Goal: Task Accomplishment & Management: Manage account settings

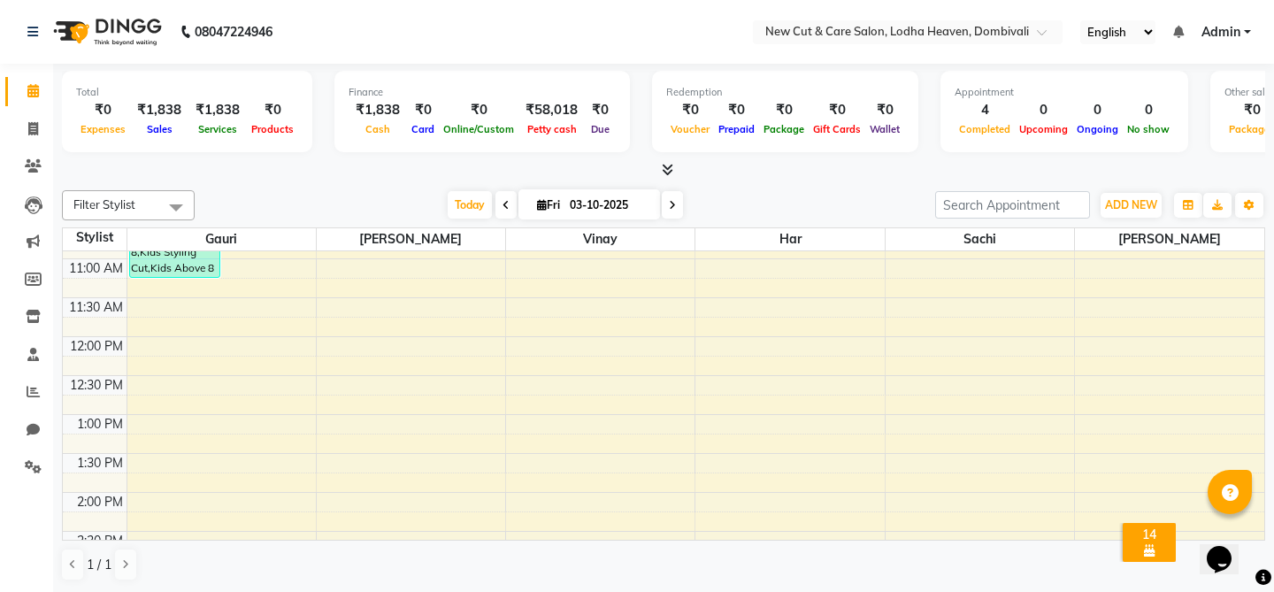
scroll to position [232, 0]
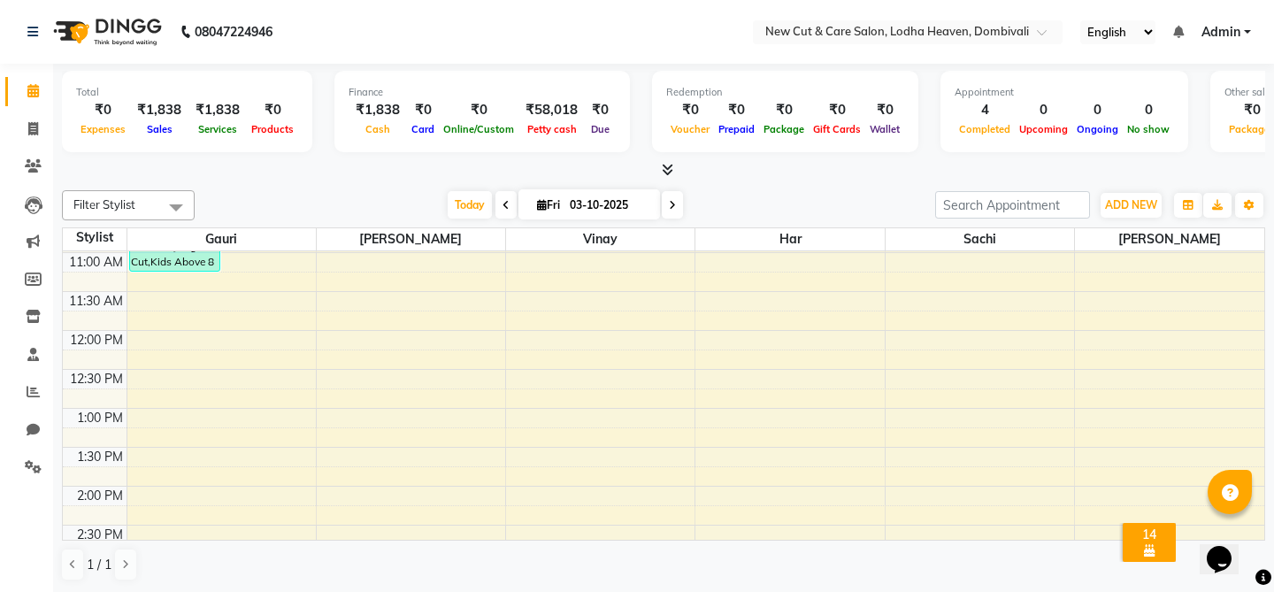
click at [553, 438] on div "8:00 AM 8:30 AM 9:00 AM 9:30 AM 10:00 AM 10:30 AM 11:00 AM 11:30 AM 12:00 PM 12…" at bounding box center [663, 524] width 1201 height 1011
select select "20113"
select select "tentative"
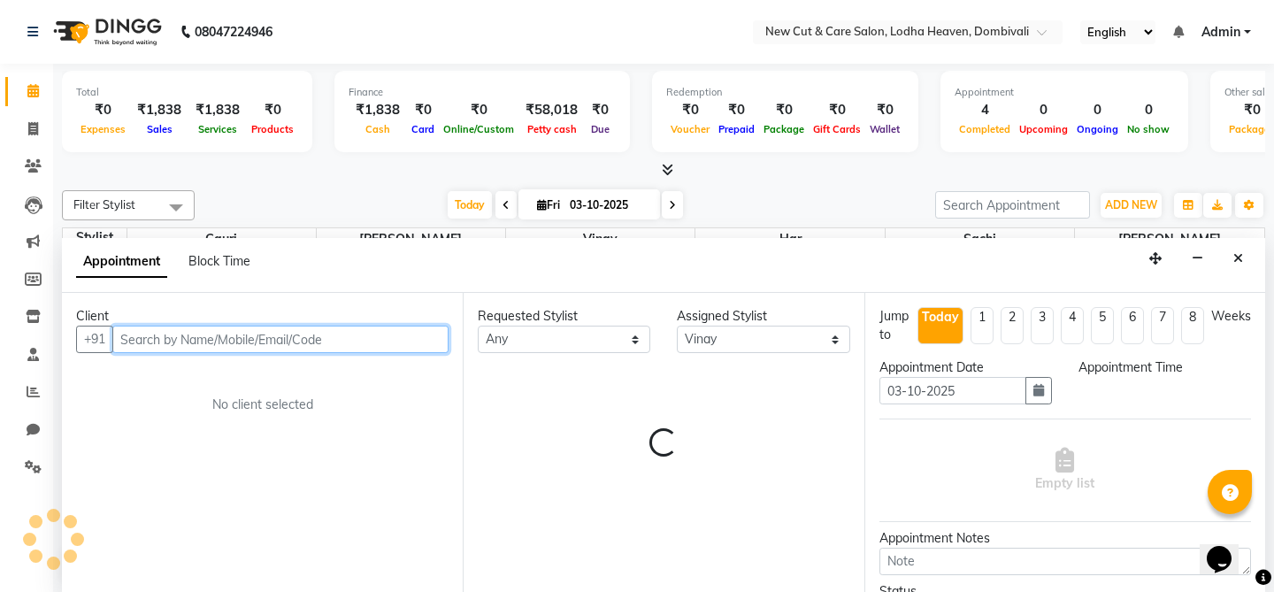
scroll to position [1, 0]
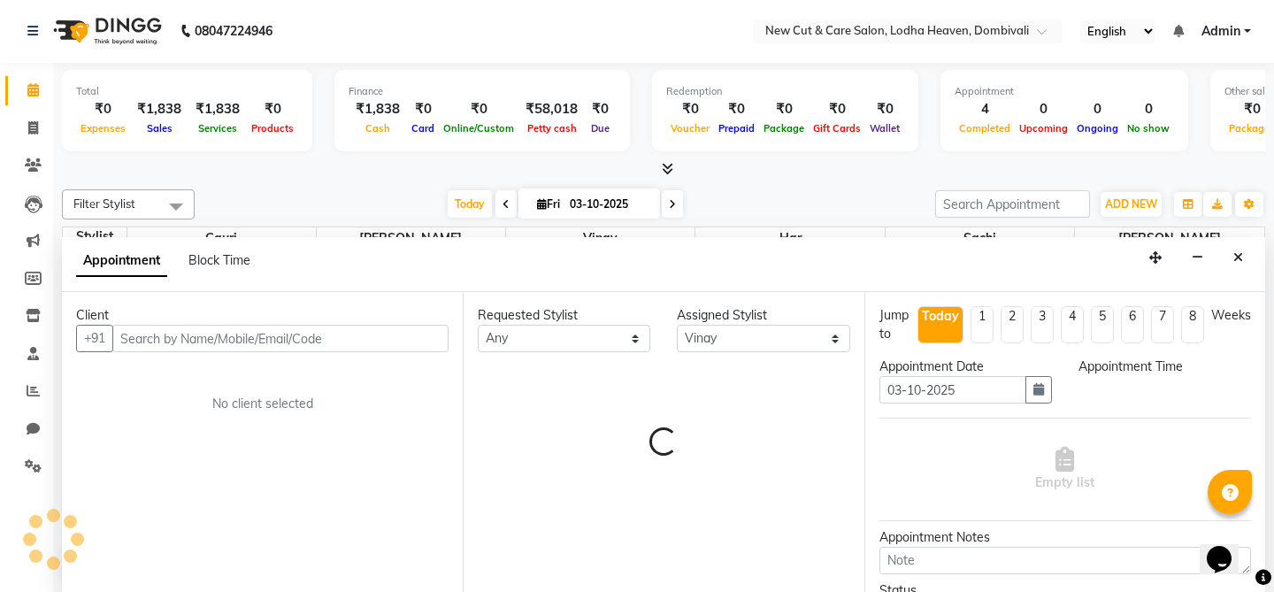
select select "795"
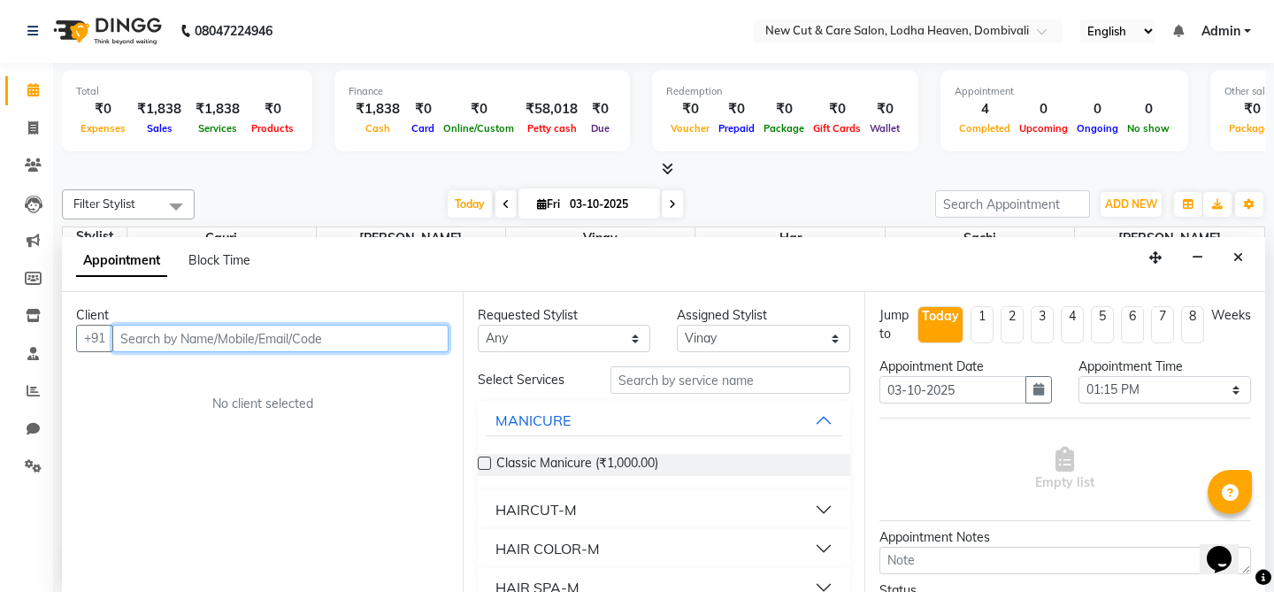
click at [191, 344] on input "text" at bounding box center [280, 338] width 336 height 27
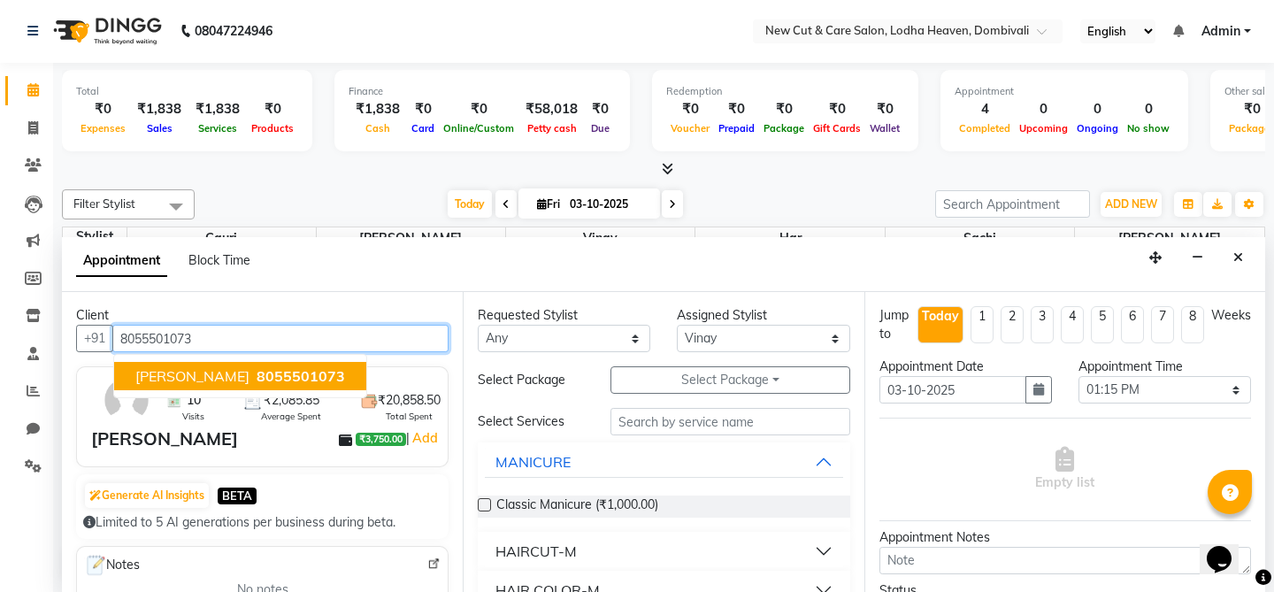
click at [171, 383] on span "[PERSON_NAME]" at bounding box center [192, 376] width 114 height 18
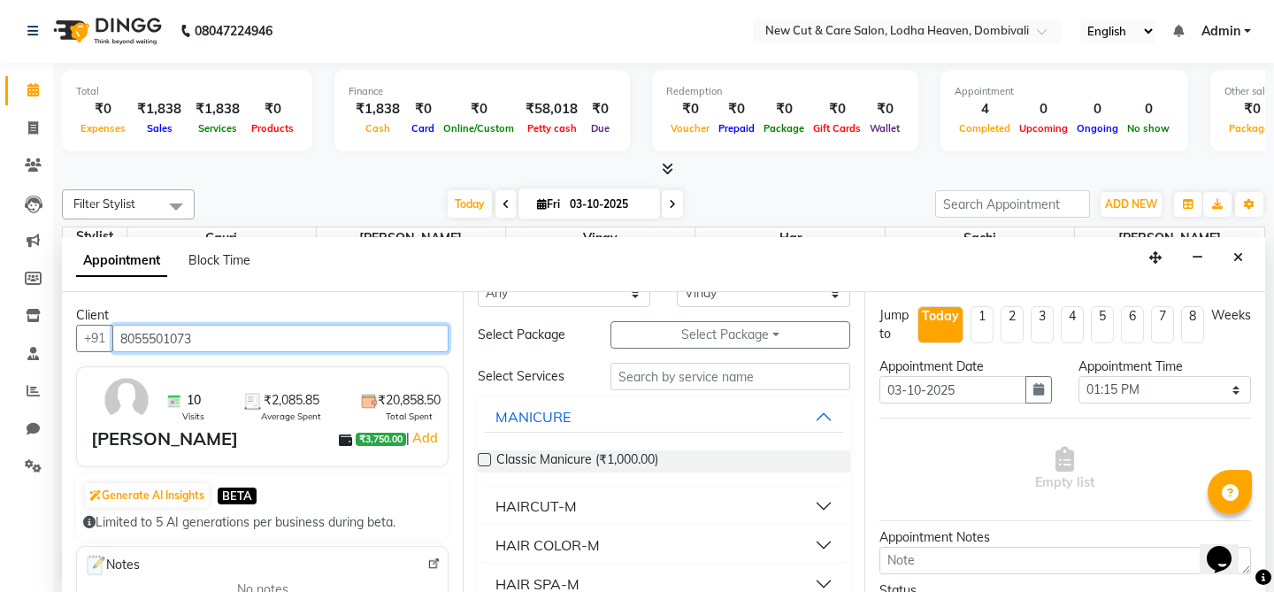
scroll to position [109, 0]
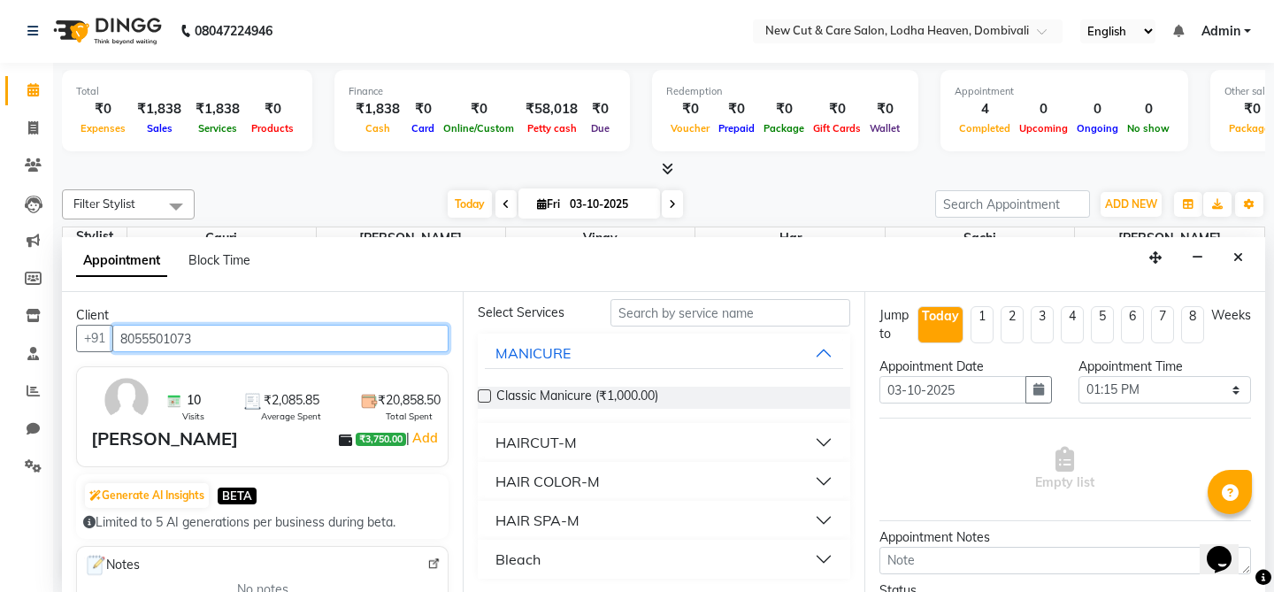
type input "8055501073"
click at [645, 546] on button "Bleach" at bounding box center [663, 559] width 357 height 32
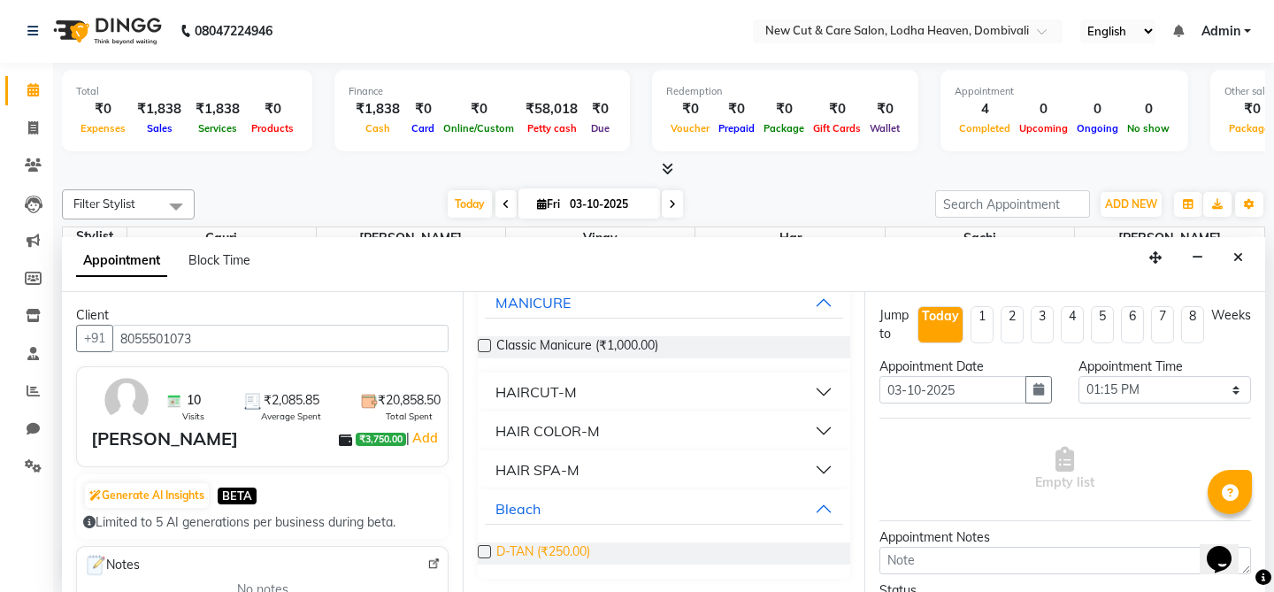
click at [548, 552] on span "D-TAN (₹250.00)" at bounding box center [543, 553] width 94 height 22
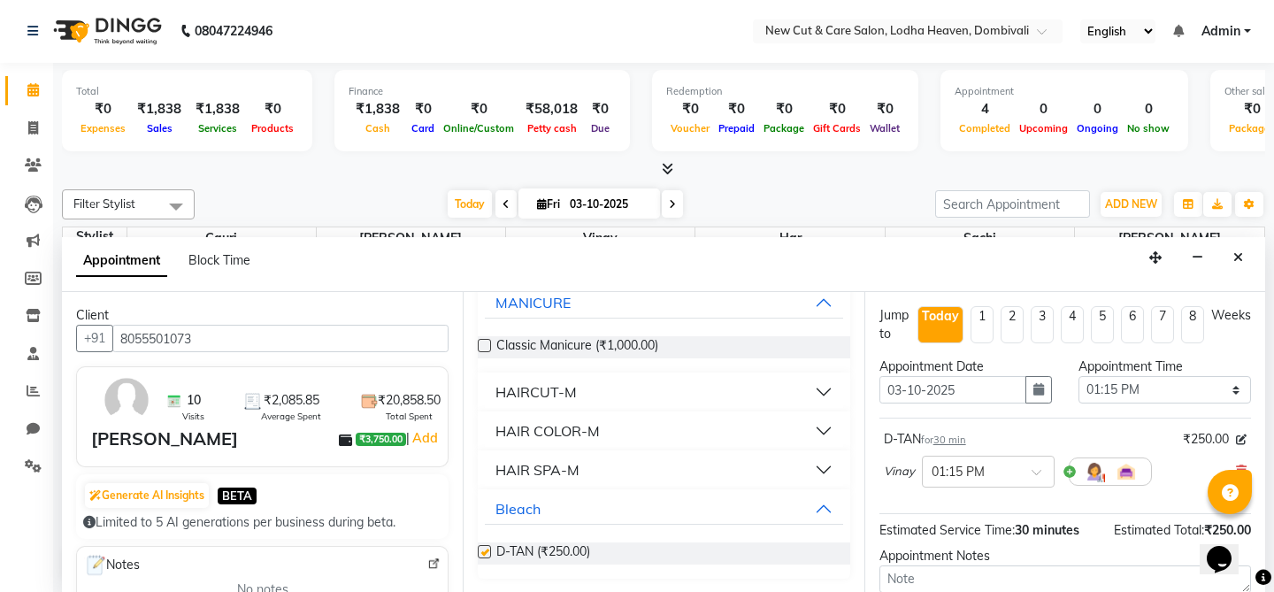
checkbox input "false"
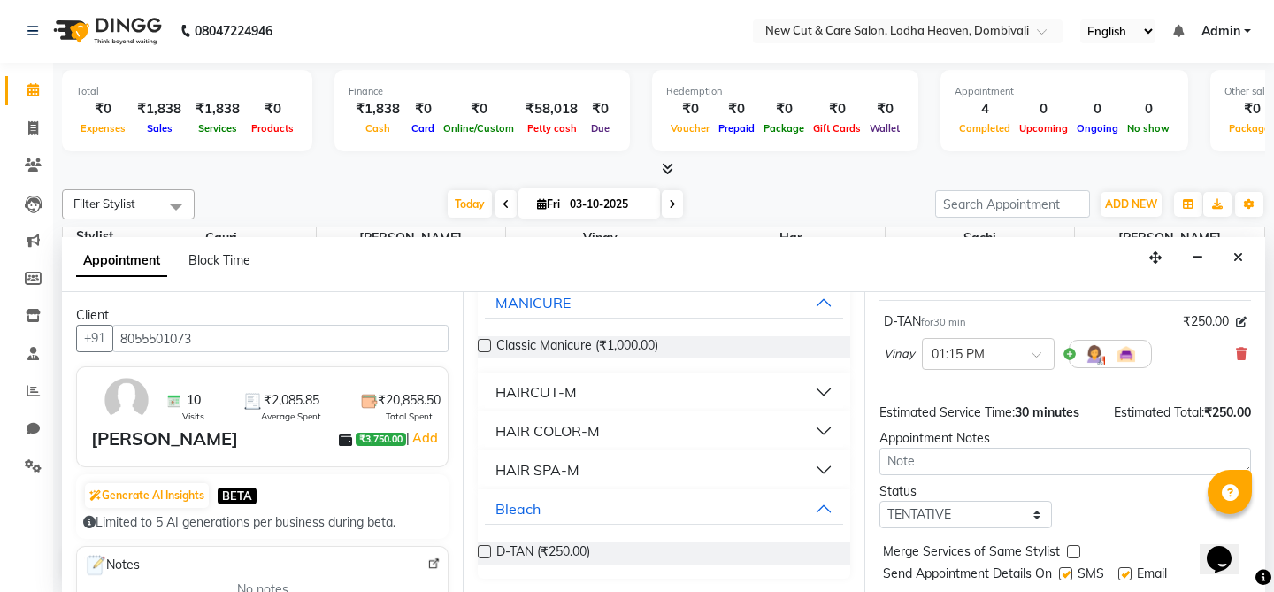
scroll to position [155, 0]
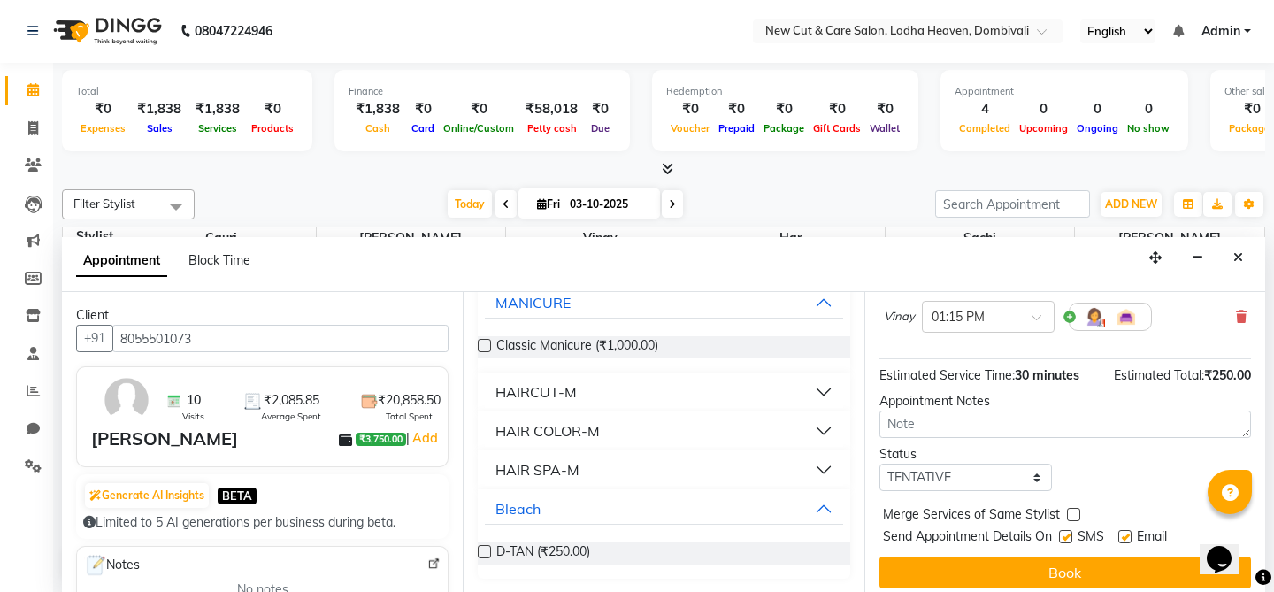
click at [1062, 533] on label at bounding box center [1065, 536] width 13 height 13
click at [1062, 533] on input "checkbox" at bounding box center [1065, 539] width 12 height 12
checkbox input "false"
click at [1121, 536] on label at bounding box center [1124, 536] width 13 height 13
click at [1121, 536] on input "checkbox" at bounding box center [1124, 539] width 12 height 12
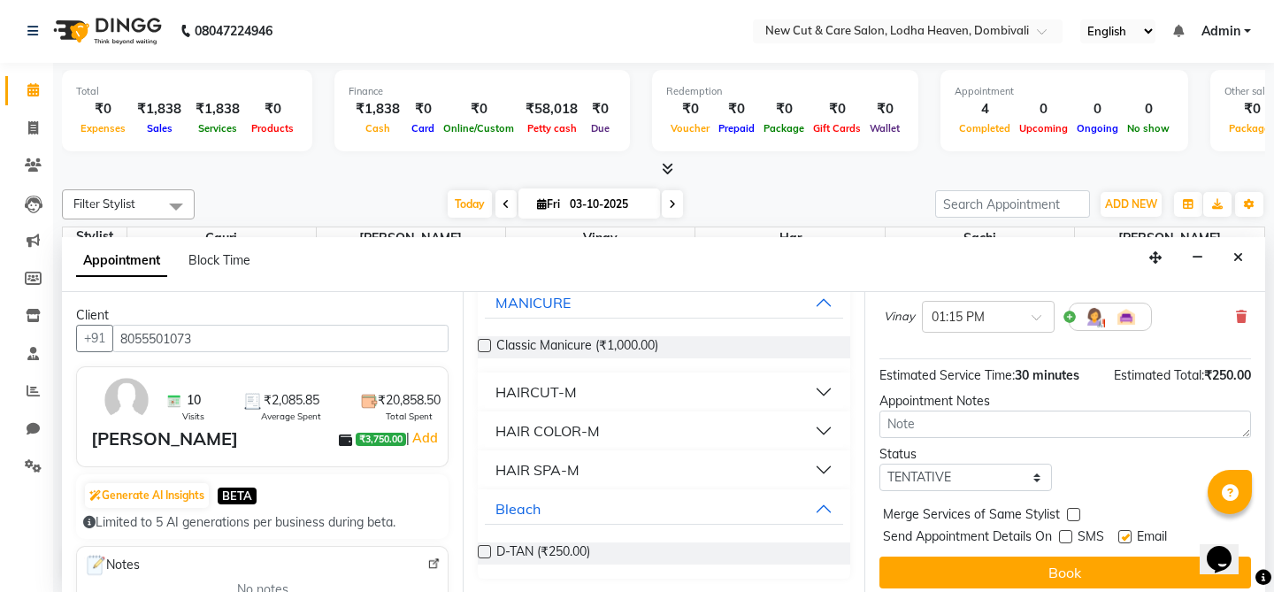
checkbox input "false"
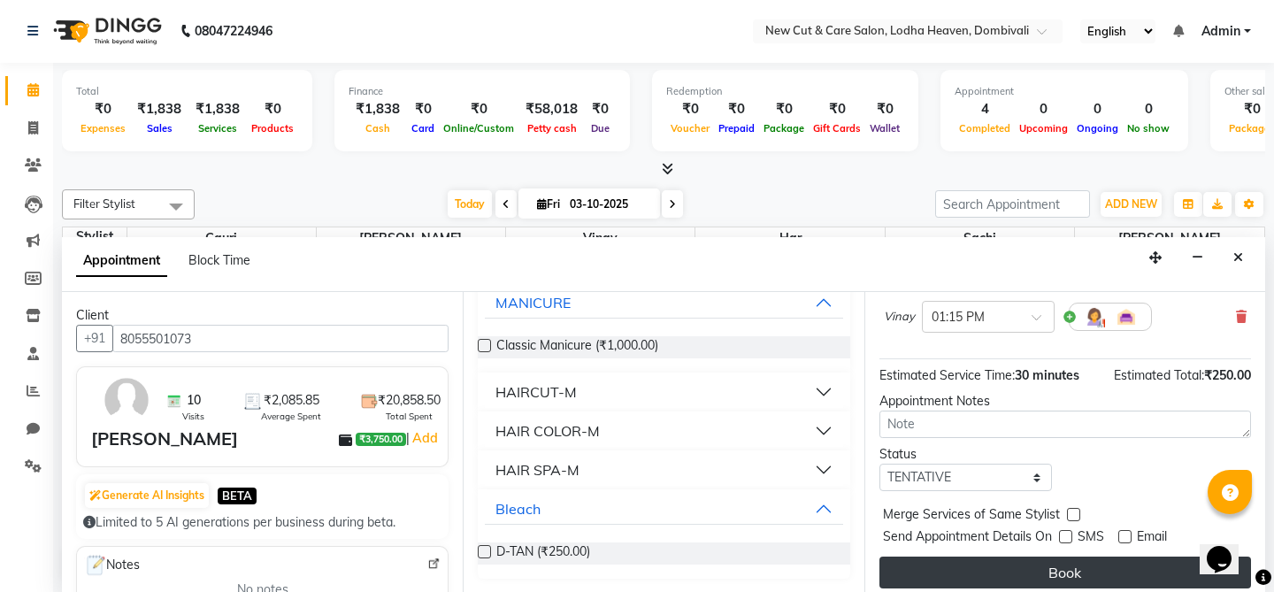
click at [1084, 567] on button "Book" at bounding box center [1065, 572] width 372 height 32
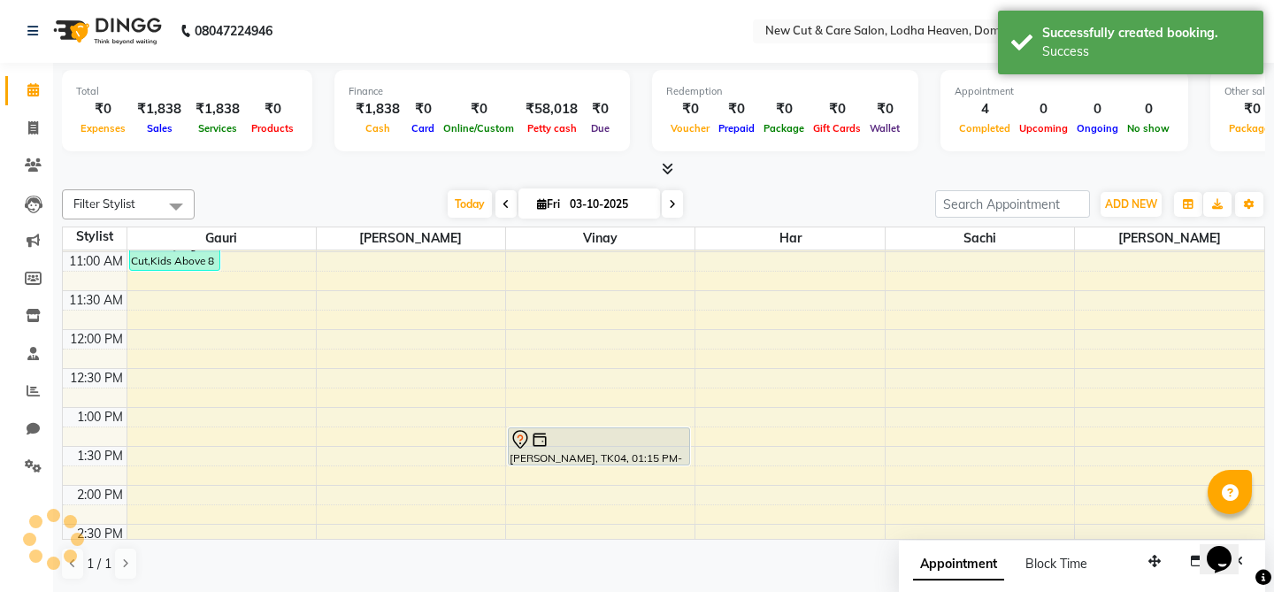
scroll to position [0, 0]
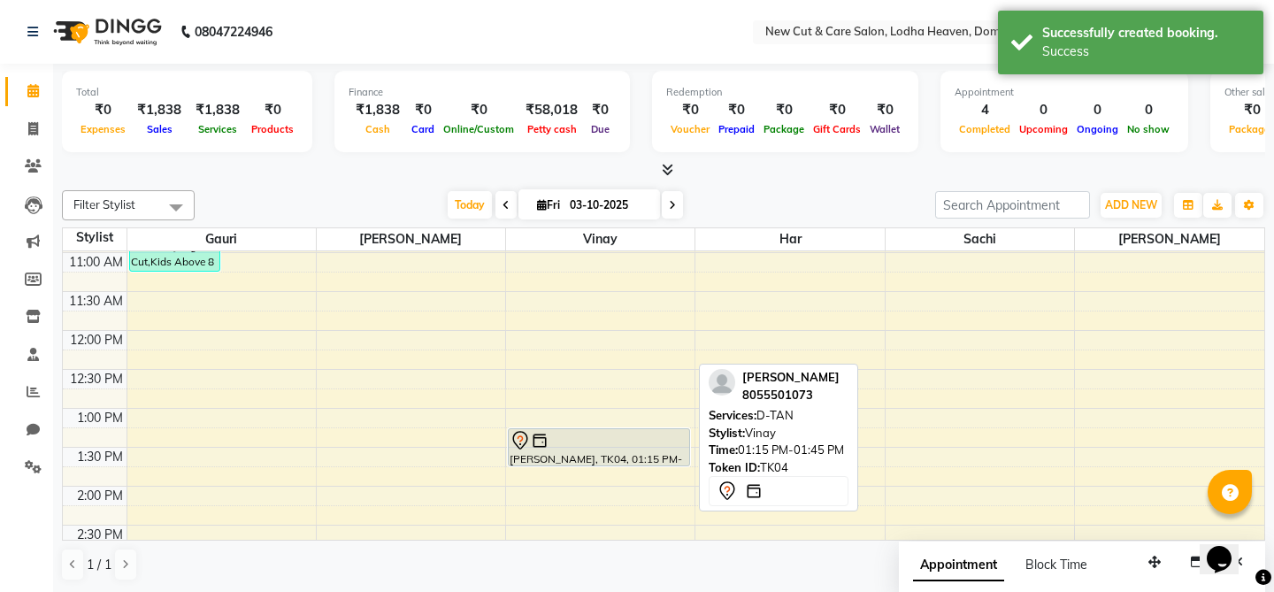
click at [611, 449] on div at bounding box center [599, 440] width 179 height 21
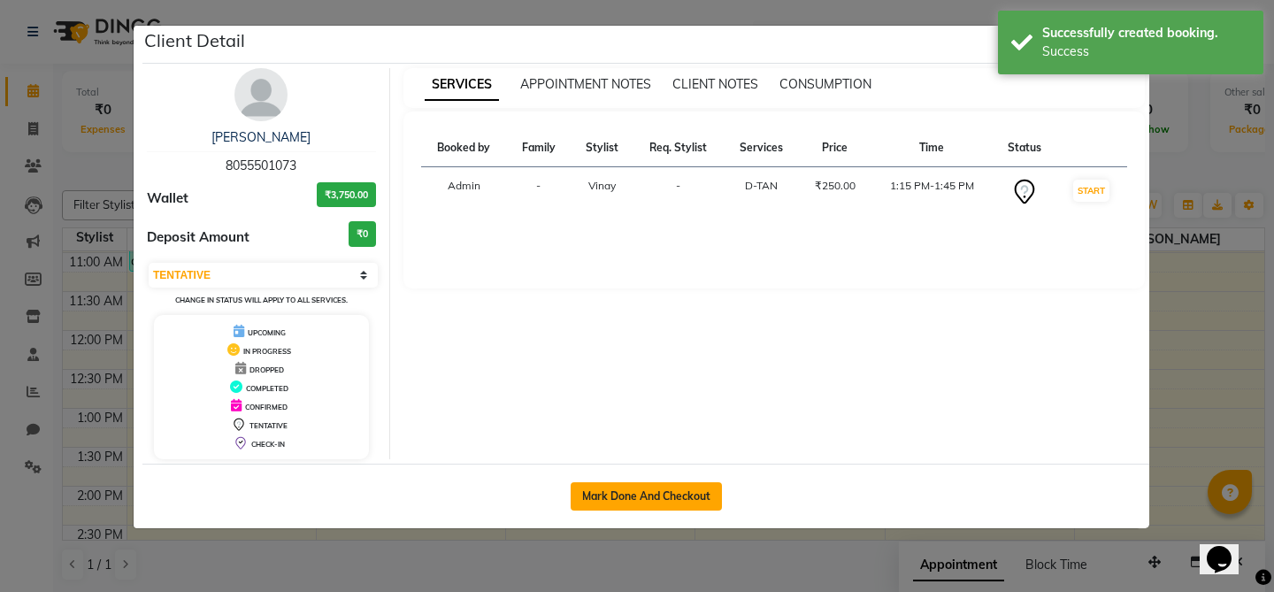
click at [611, 504] on button "Mark Done And Checkout" at bounding box center [646, 496] width 151 height 28
select select "3"
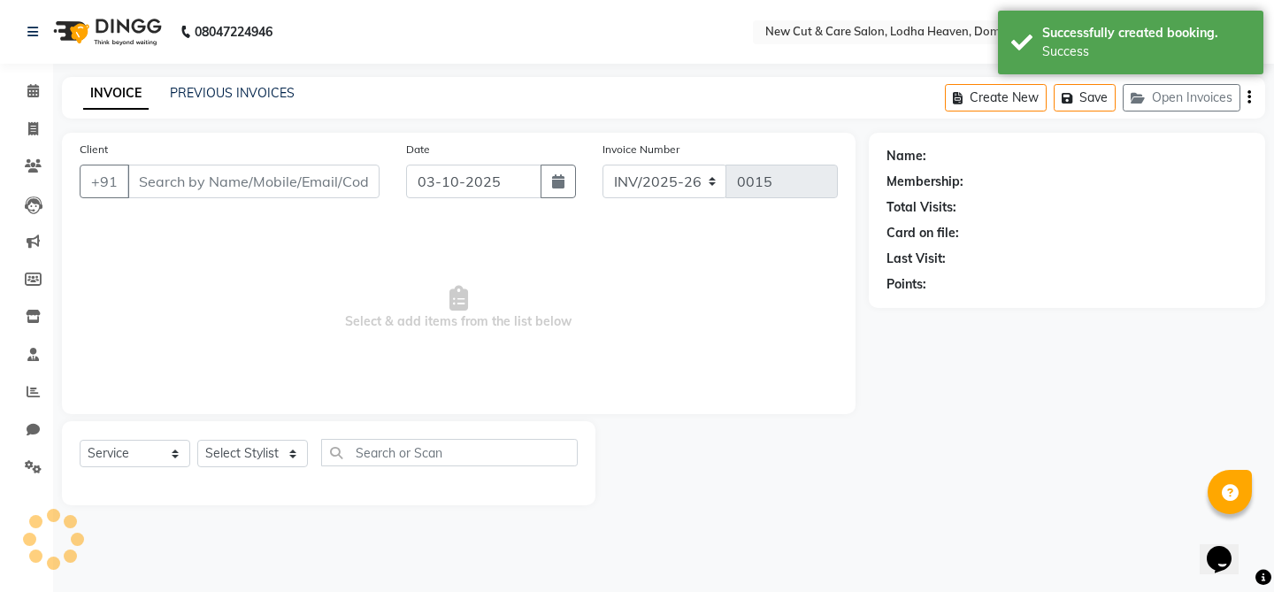
select select "product"
type input "8055501073"
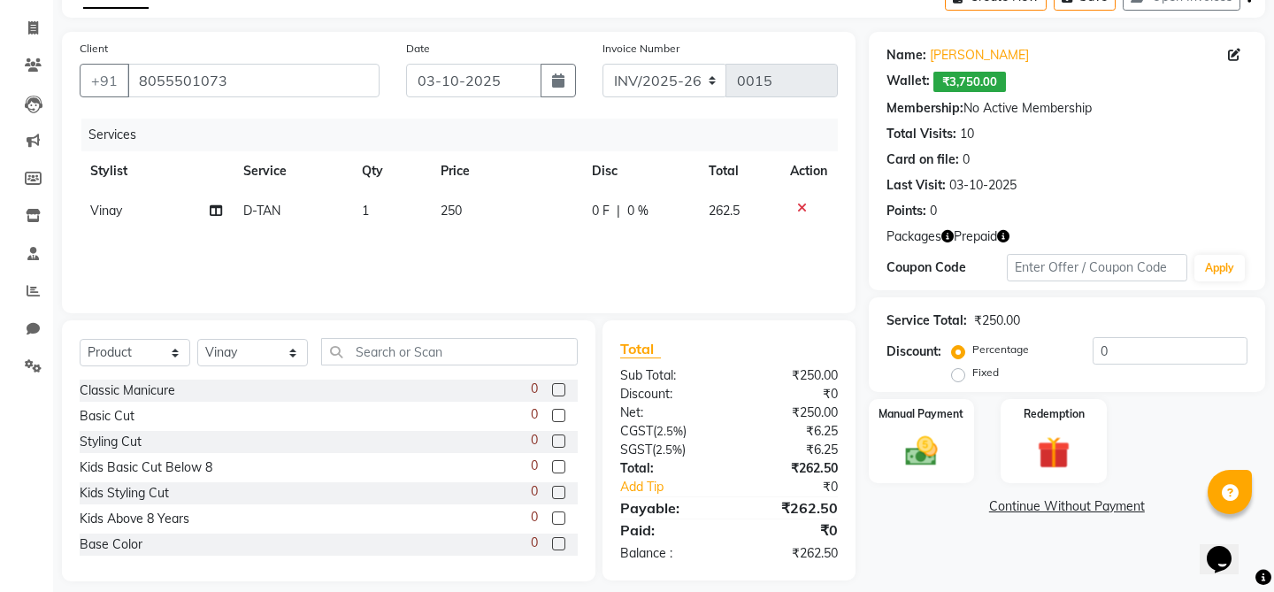
scroll to position [117, 0]
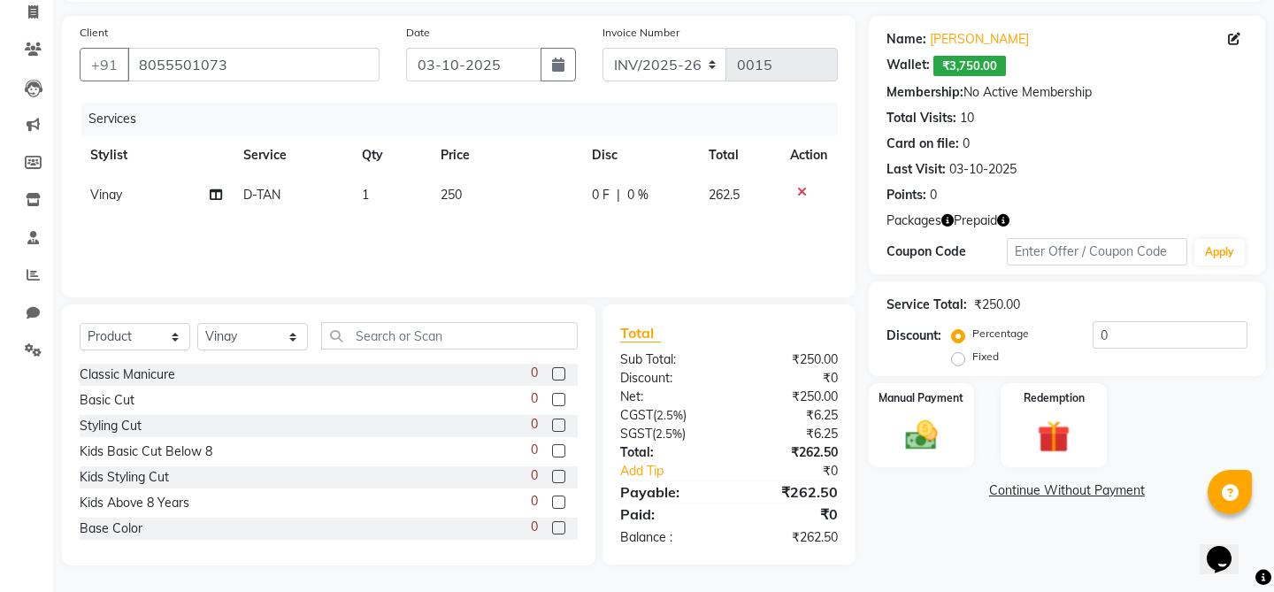
click at [799, 195] on icon at bounding box center [802, 192] width 10 height 12
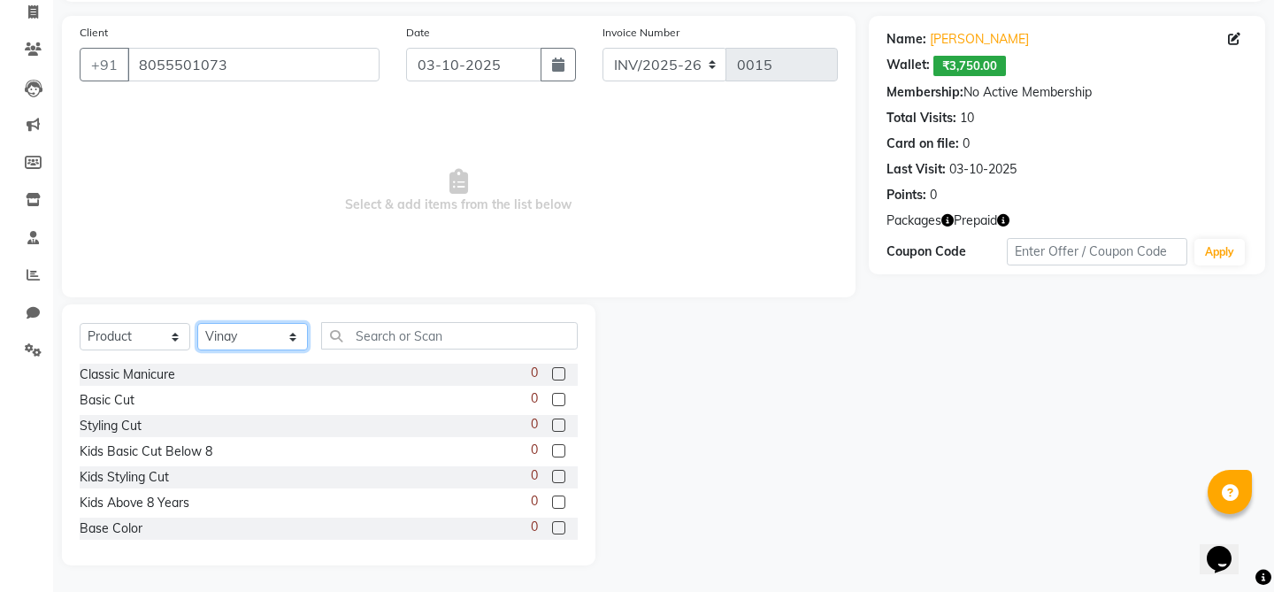
click at [257, 340] on select "Select Stylist Gauri Har [PERSON_NAME] Sachi [PERSON_NAME] [PERSON_NAME]" at bounding box center [252, 336] width 111 height 27
select select "85020"
click at [197, 323] on select "Select Stylist Gauri Har [PERSON_NAME] Sachi [PERSON_NAME] [PERSON_NAME]" at bounding box center [252, 336] width 111 height 27
click at [555, 524] on label at bounding box center [558, 527] width 13 height 13
click at [555, 524] on input "checkbox" at bounding box center [558, 529] width 12 height 12
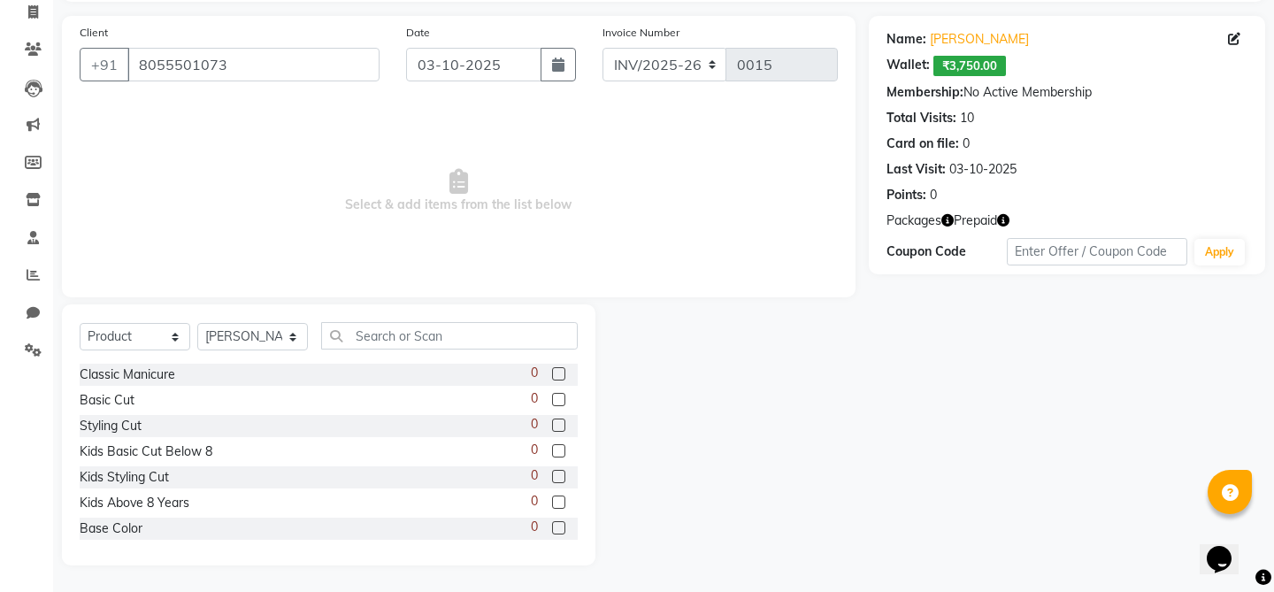
click at [558, 530] on label at bounding box center [558, 527] width 13 height 13
click at [558, 530] on input "checkbox" at bounding box center [558, 529] width 12 height 12
checkbox input "false"
click at [135, 342] on select "Select Service Product Membership Package Voucher Prepaid Gift Card" at bounding box center [135, 336] width 111 height 27
select select "service"
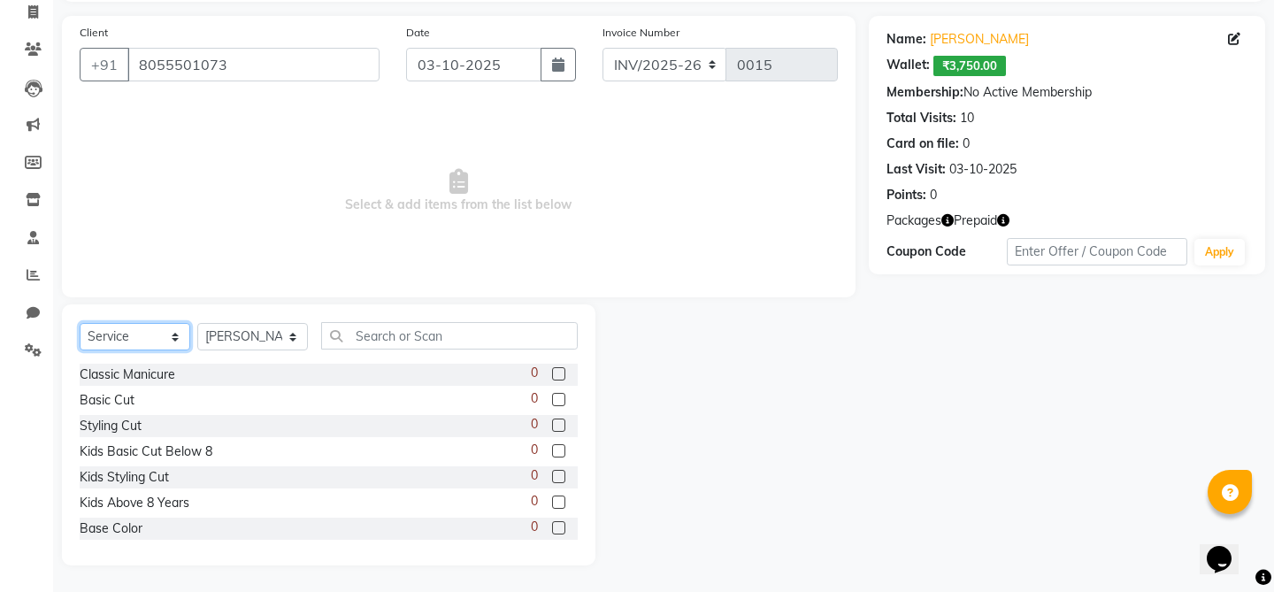
click at [80, 323] on select "Select Service Product Membership Package Voucher Prepaid Gift Card" at bounding box center [135, 336] width 111 height 27
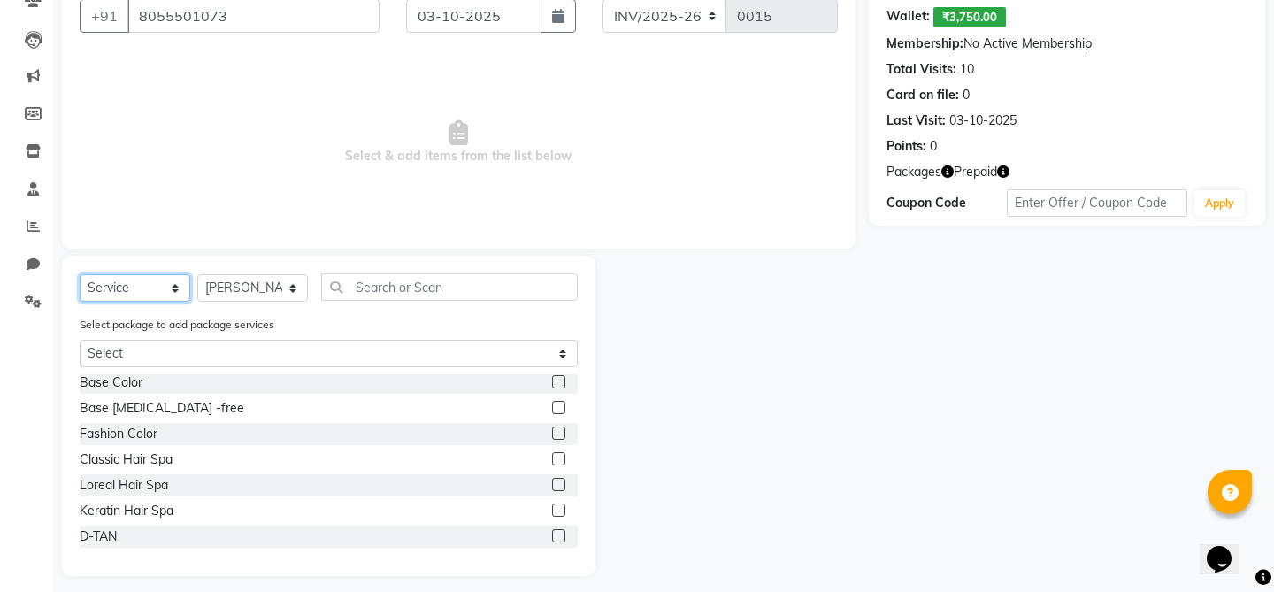
scroll to position [176, 0]
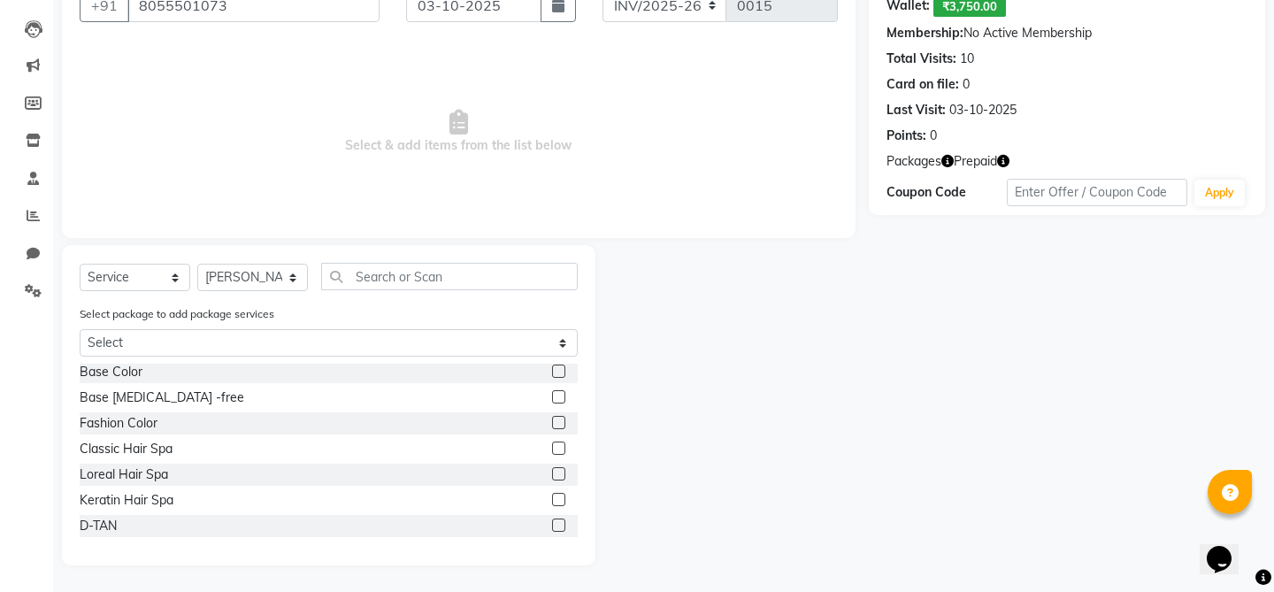
click at [559, 527] on label at bounding box center [558, 524] width 13 height 13
click at [559, 527] on input "checkbox" at bounding box center [558, 526] width 12 height 12
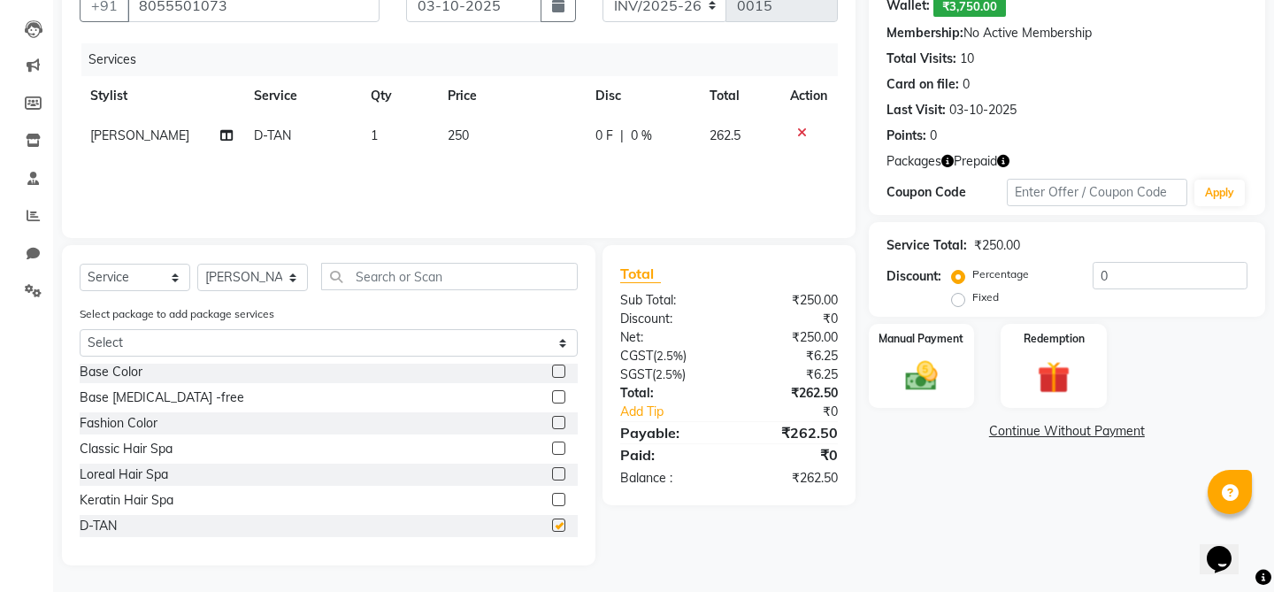
checkbox input "false"
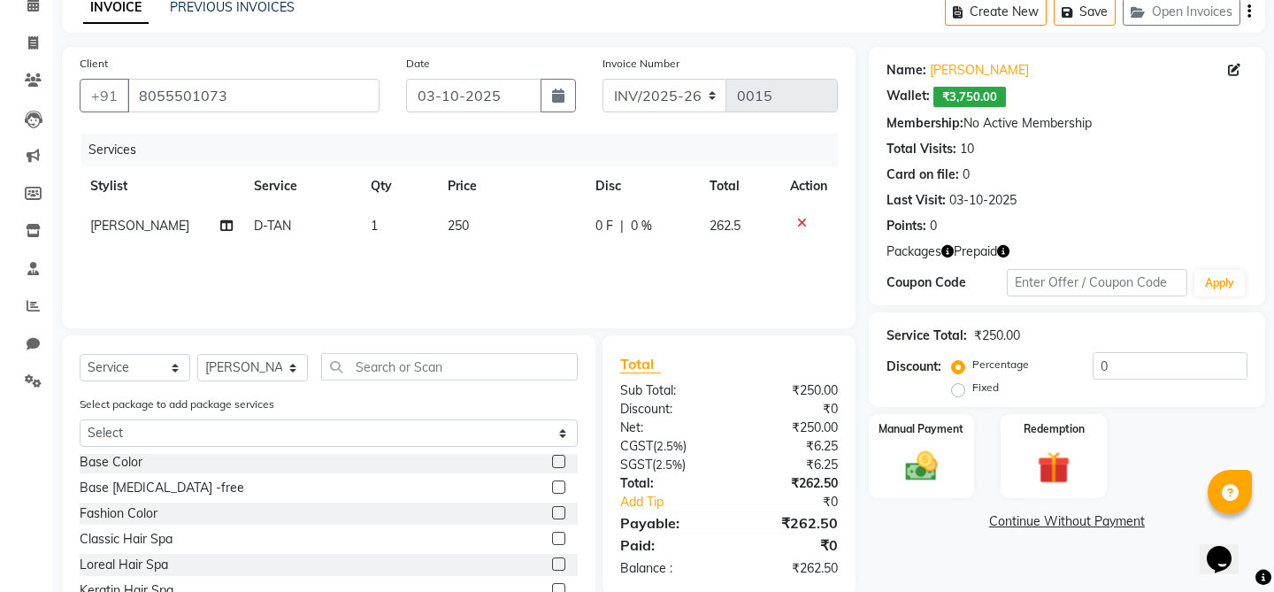
scroll to position [84, 0]
click at [928, 449] on img at bounding box center [920, 468] width 55 height 39
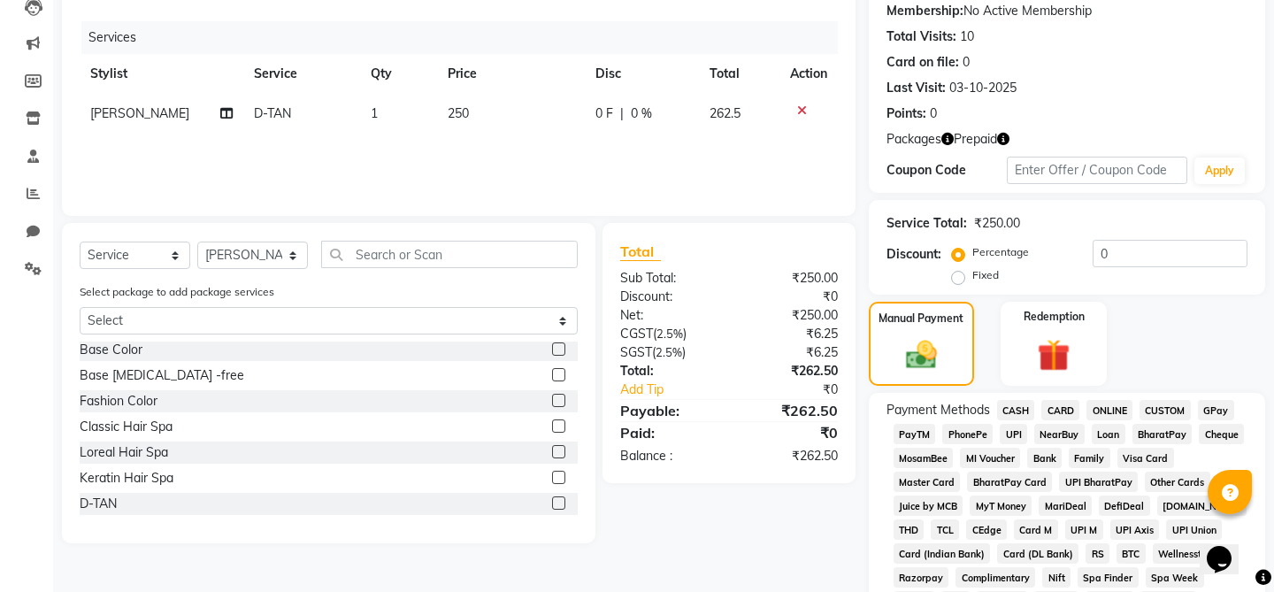
scroll to position [472, 0]
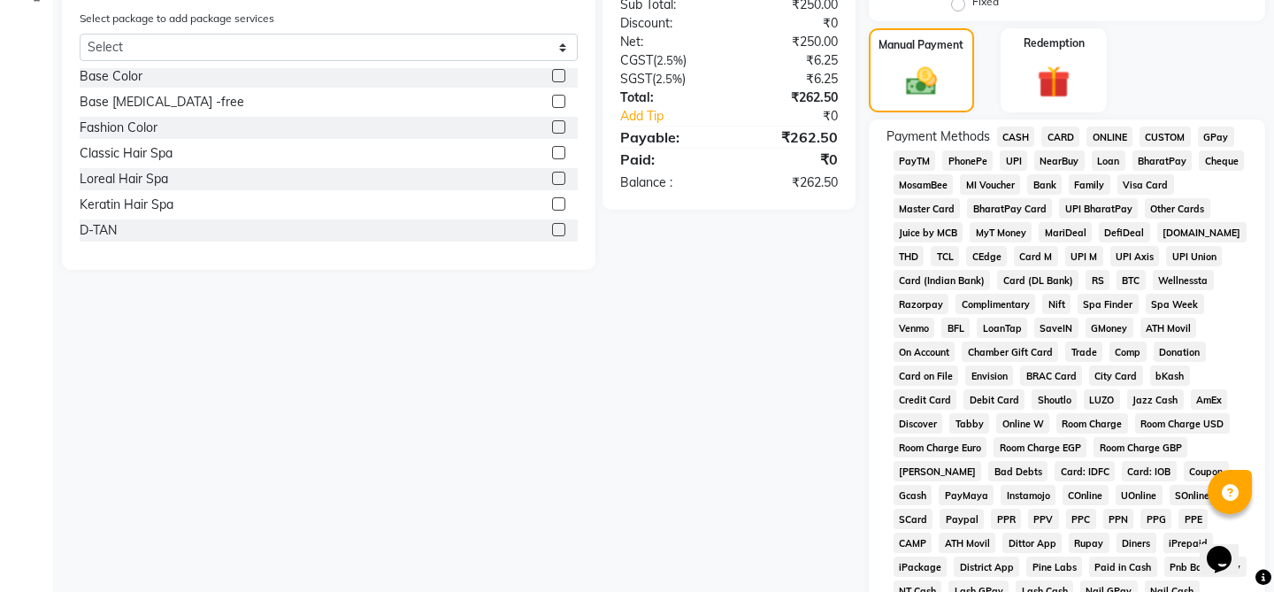
click at [1012, 127] on span "CASH" at bounding box center [1016, 137] width 38 height 20
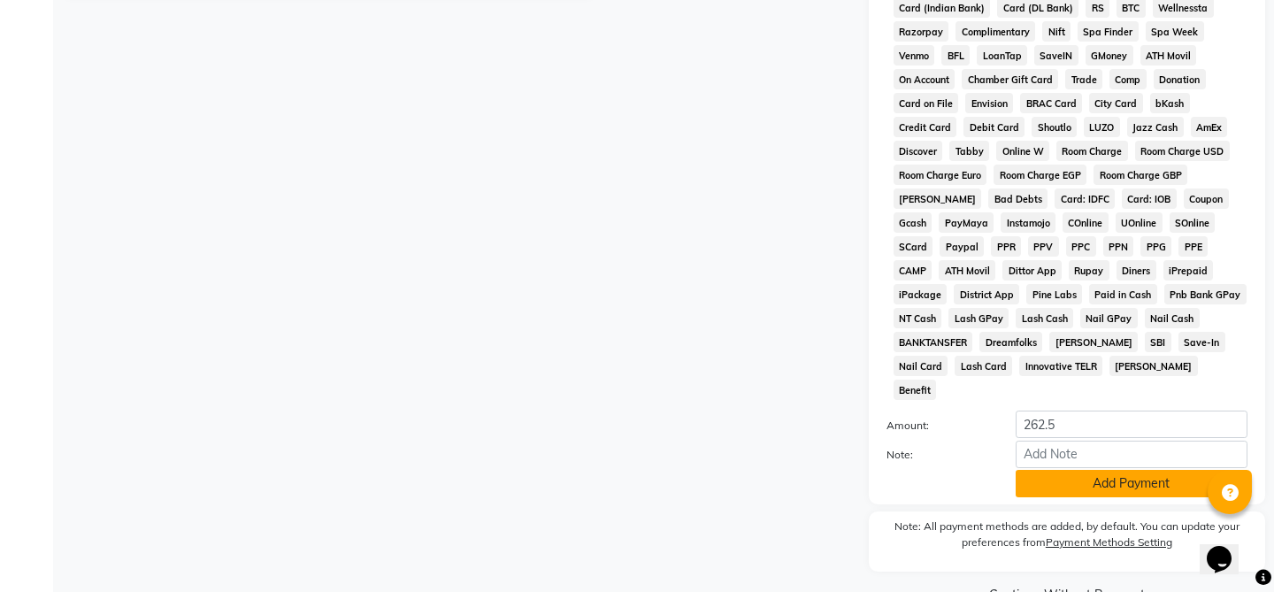
click at [1074, 470] on button "Add Payment" at bounding box center [1132, 483] width 232 height 27
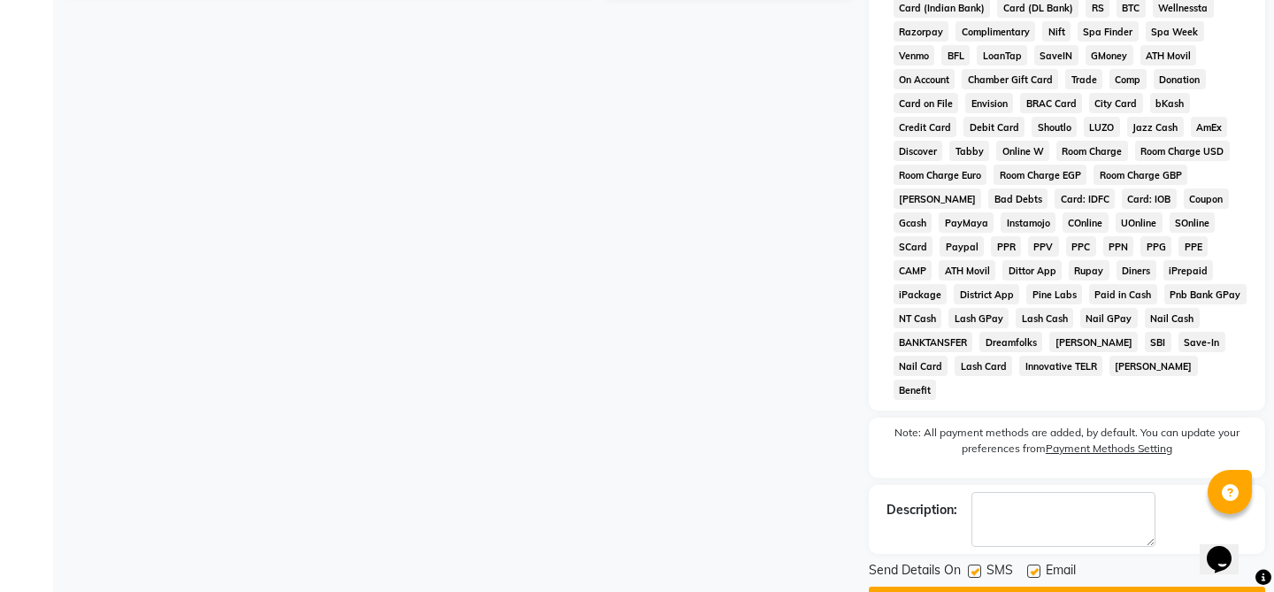
click at [972, 564] on label at bounding box center [974, 570] width 13 height 13
click at [972, 566] on input "checkbox" at bounding box center [974, 572] width 12 height 12
checkbox input "false"
click at [1031, 564] on label at bounding box center [1033, 570] width 13 height 13
click at [1031, 566] on input "checkbox" at bounding box center [1033, 572] width 12 height 12
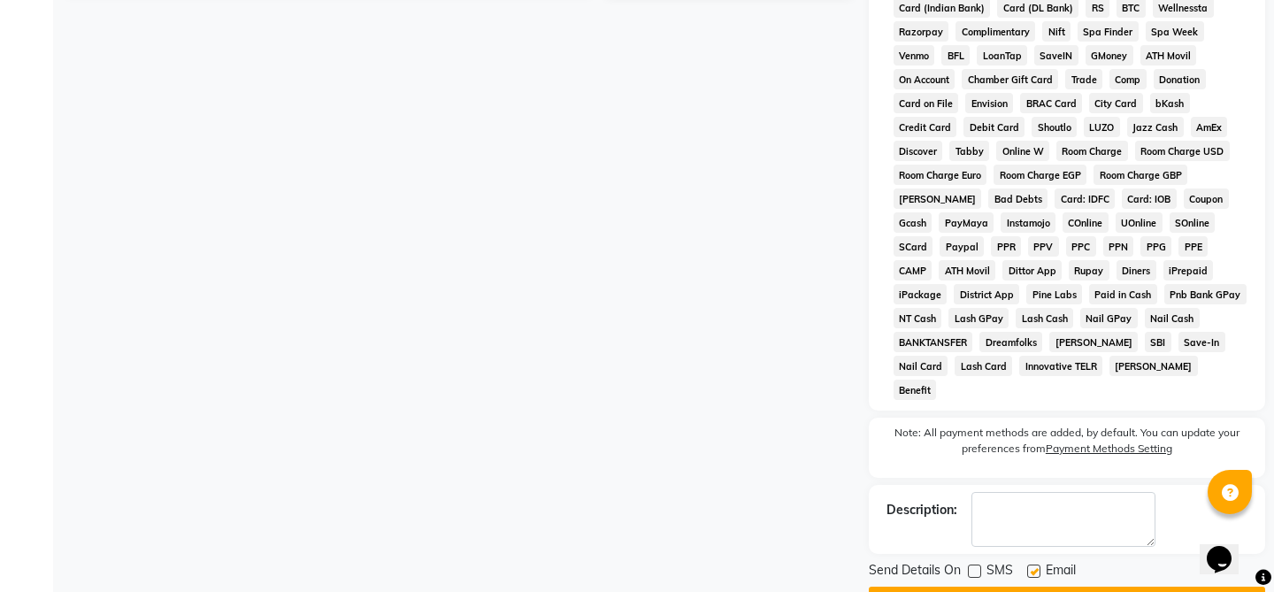
checkbox input "false"
click at [992, 587] on button "Checkout" at bounding box center [1067, 600] width 396 height 27
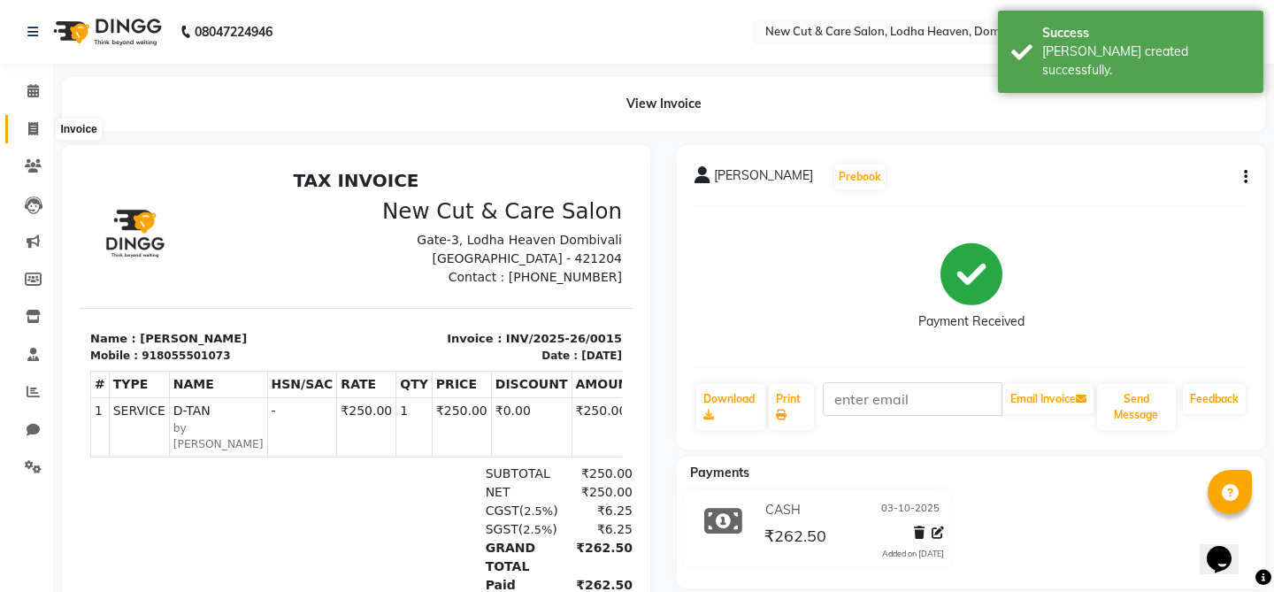
click at [24, 128] on span at bounding box center [33, 129] width 31 height 20
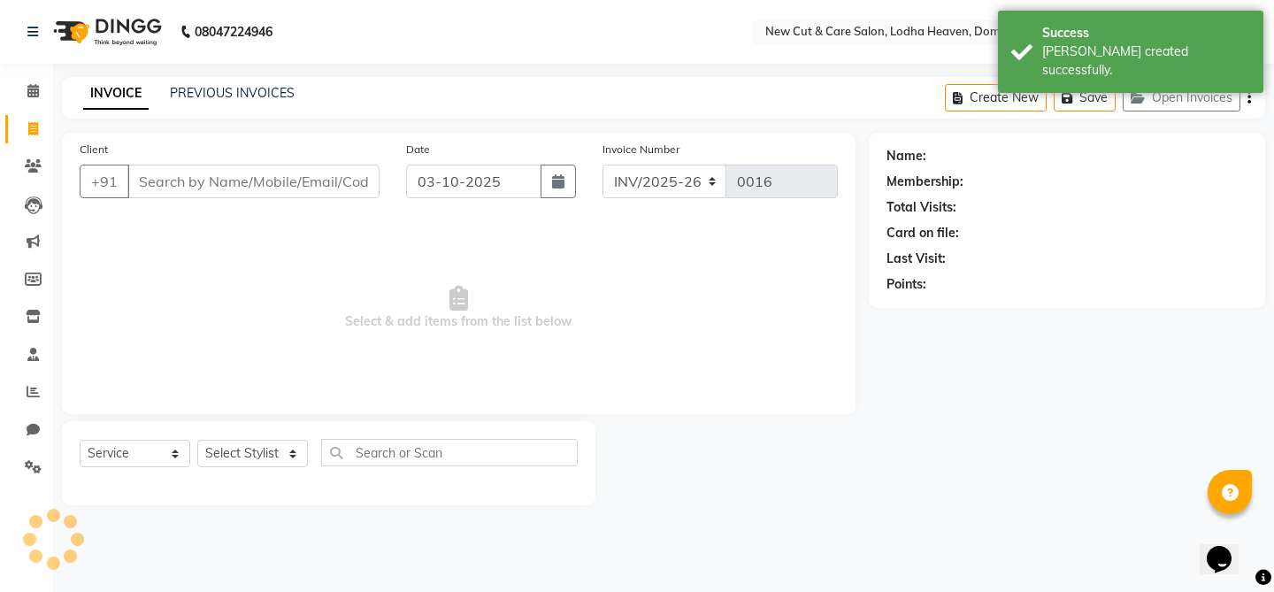
select select "product"
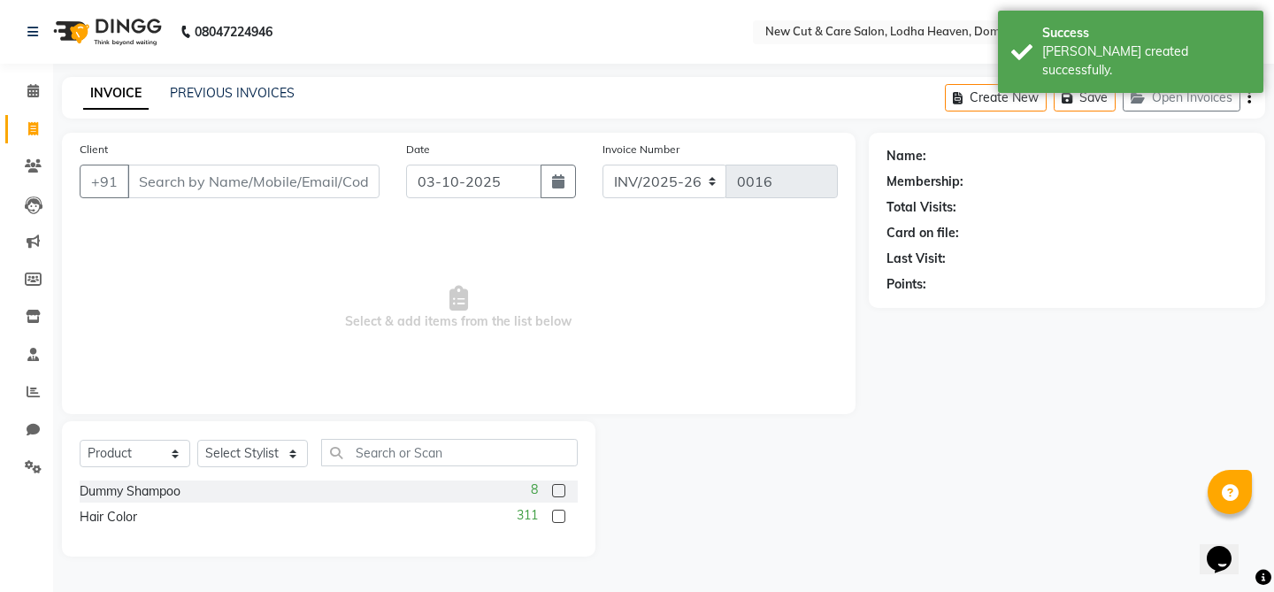
click at [39, 107] on li "Calendar" at bounding box center [26, 92] width 53 height 38
click at [36, 88] on icon at bounding box center [33, 90] width 12 height 13
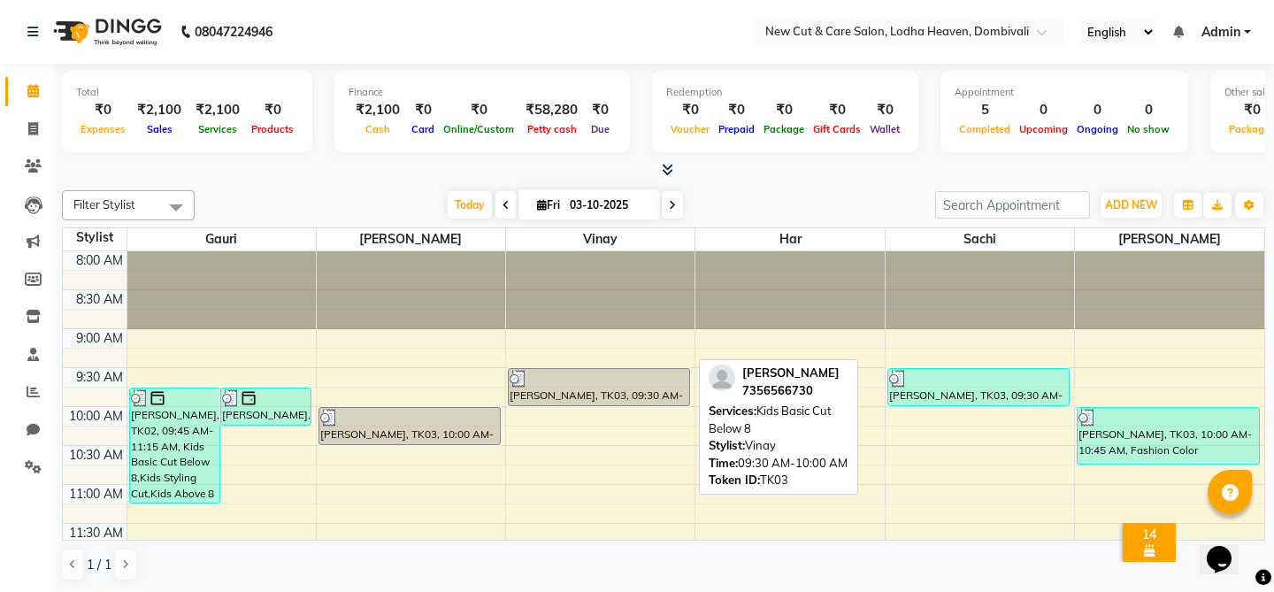
click at [623, 390] on div "[PERSON_NAME], TK03, 09:30 AM-10:00 AM, Kids Basic Cut Below 8" at bounding box center [599, 387] width 180 height 36
select select "3"
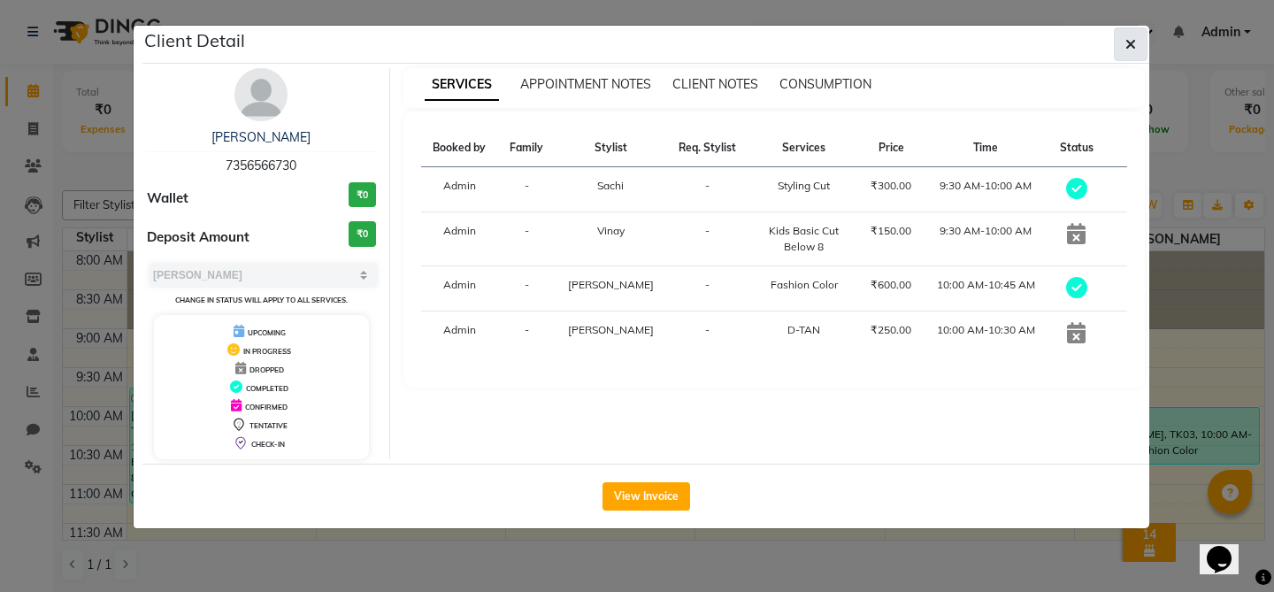
click at [1129, 34] on button "button" at bounding box center [1131, 44] width 34 height 34
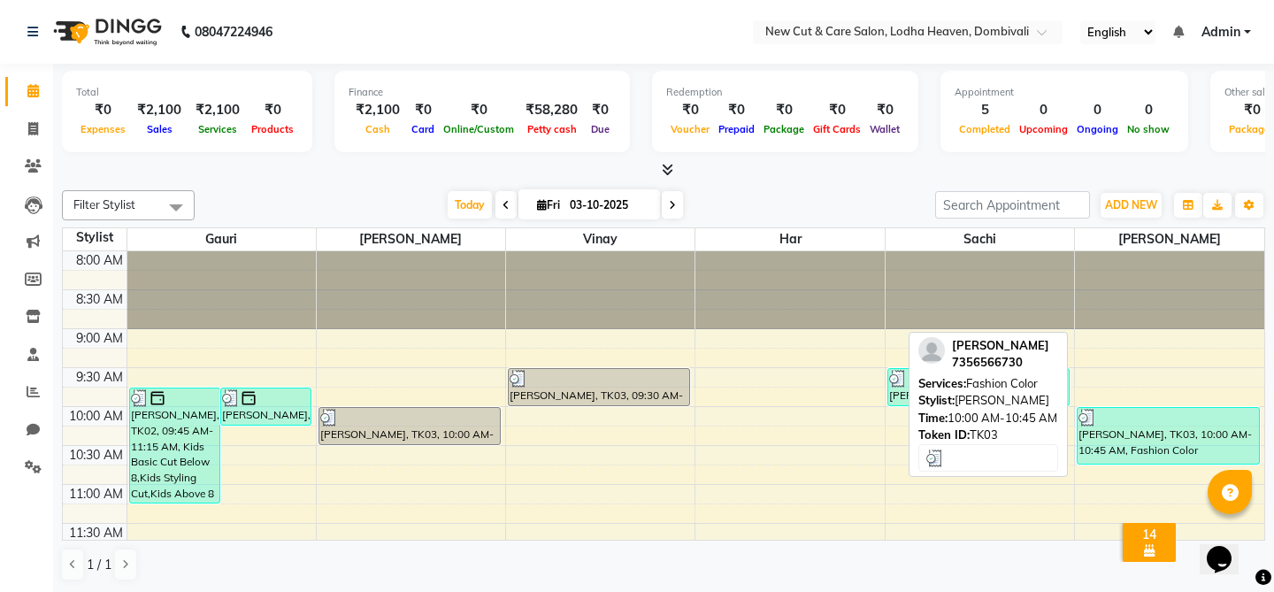
click at [1115, 433] on div "[PERSON_NAME], TK03, 10:00 AM-10:45 AM, Fashion Color" at bounding box center [1167, 436] width 181 height 56
select select "3"
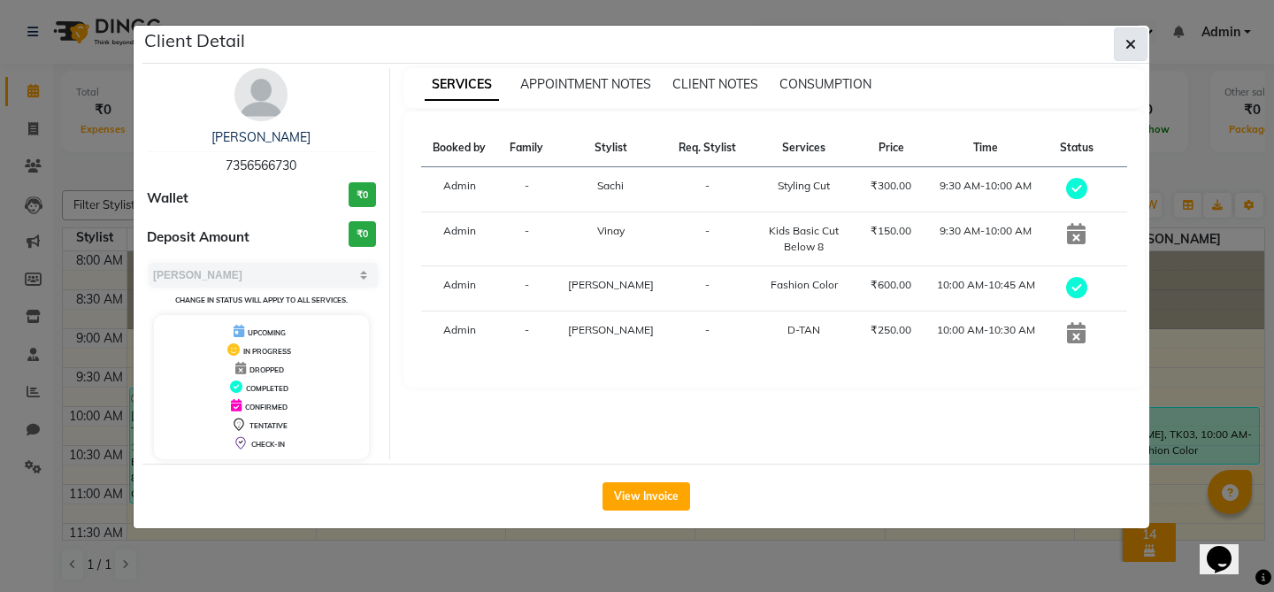
click at [1122, 47] on button "button" at bounding box center [1131, 44] width 34 height 34
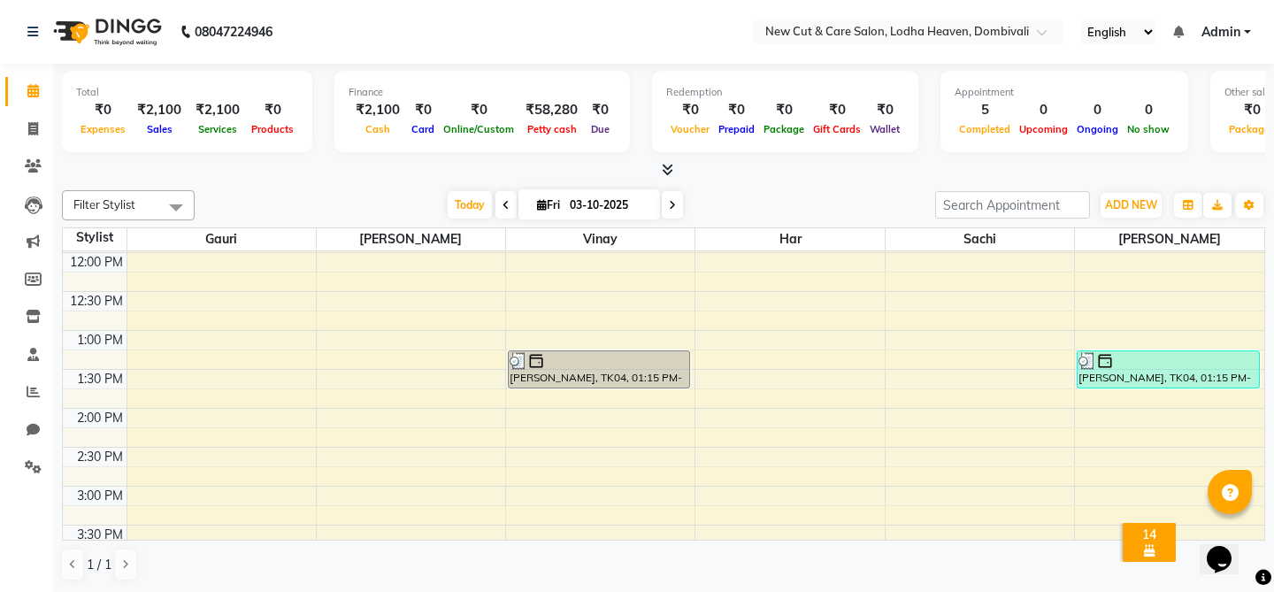
scroll to position [308, 0]
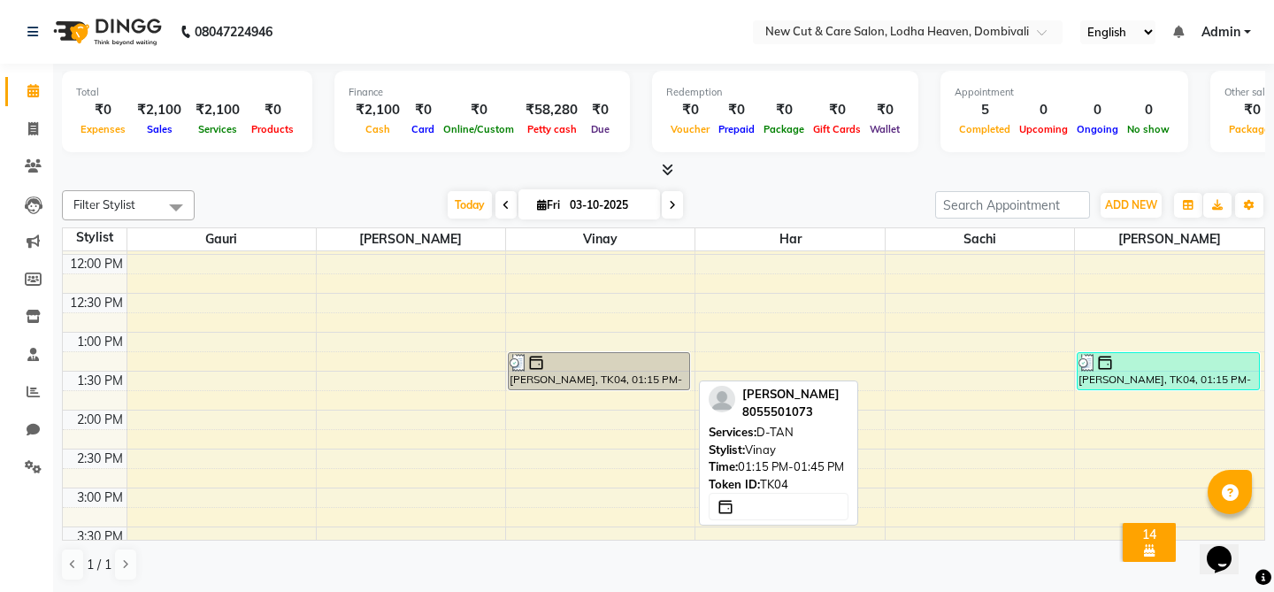
click at [567, 374] on div "[PERSON_NAME], TK04, 01:15 PM-01:45 PM, D-TAN" at bounding box center [599, 371] width 180 height 36
select select "3"
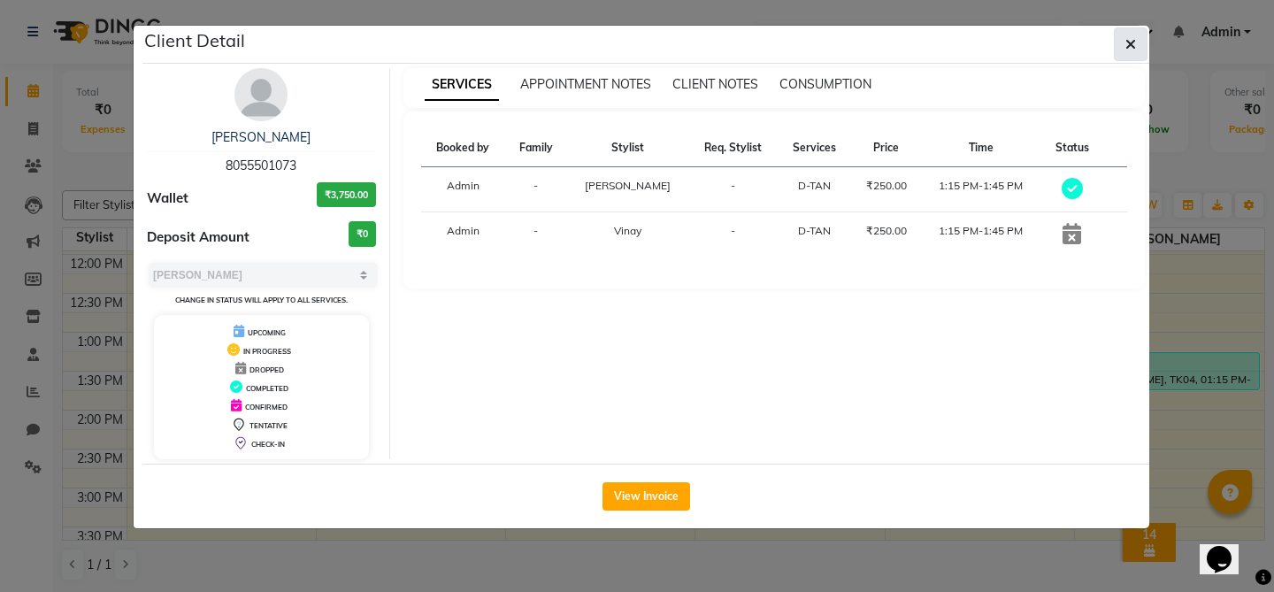
click at [1125, 54] on button "button" at bounding box center [1131, 44] width 34 height 34
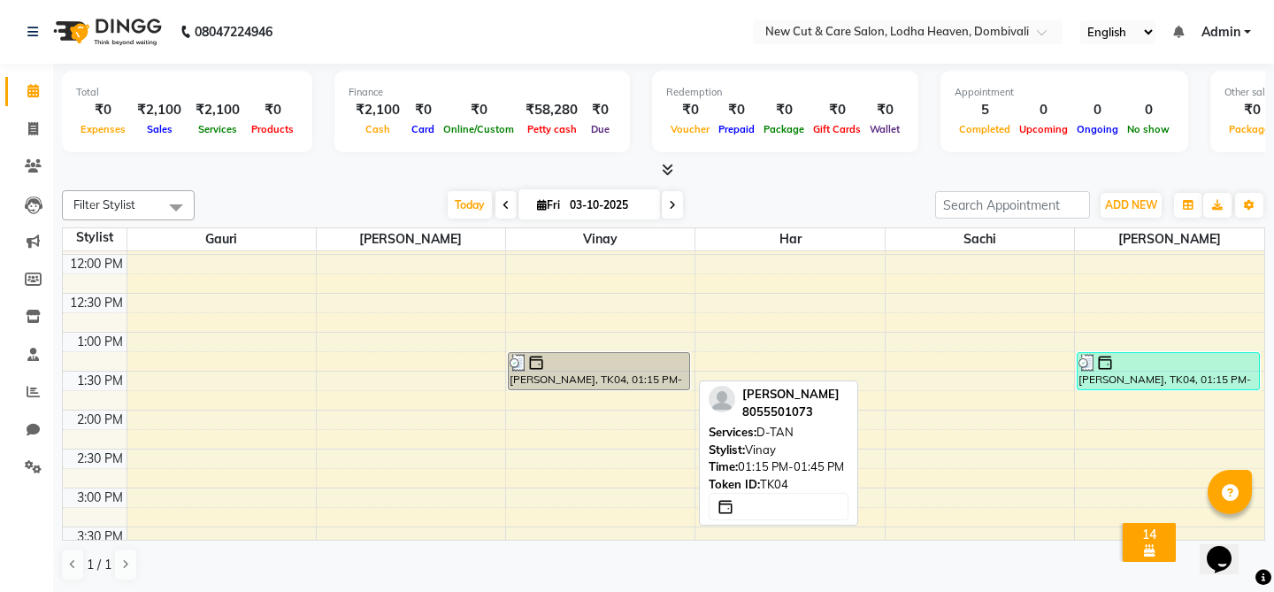
click at [610, 377] on div "[PERSON_NAME], TK04, 01:15 PM-01:45 PM, D-TAN" at bounding box center [599, 371] width 180 height 36
select select "3"
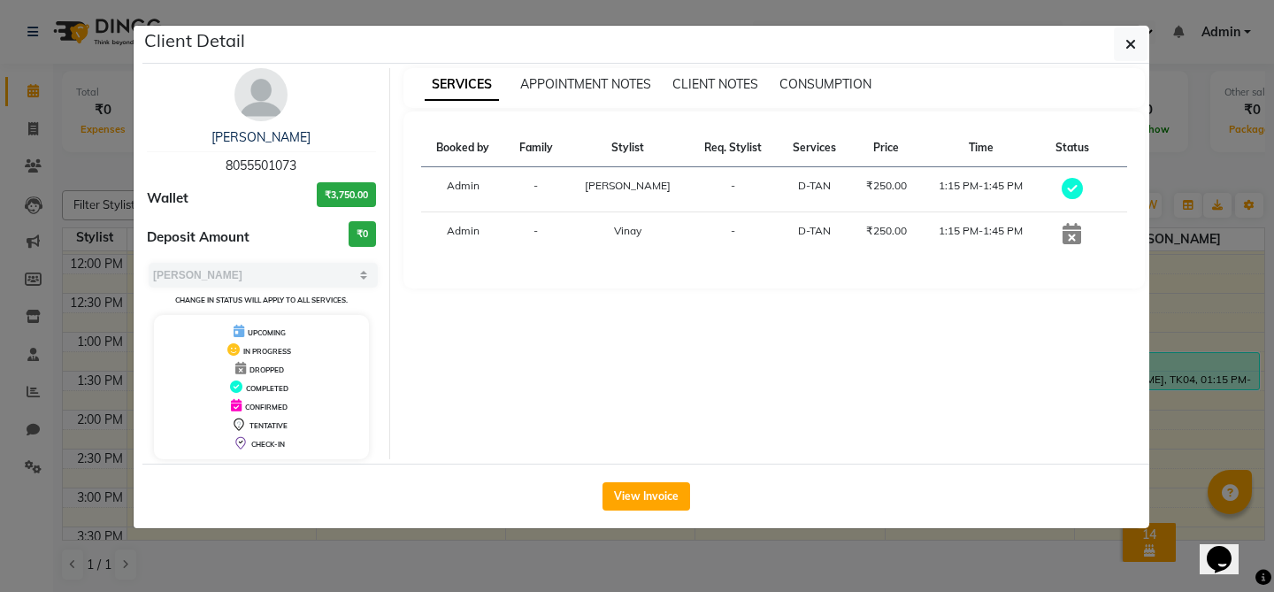
click at [830, 224] on div "D-TAN" at bounding box center [814, 231] width 52 height 16
click at [656, 212] on td "Vinay" at bounding box center [627, 234] width 121 height 45
click at [1073, 242] on icon at bounding box center [1071, 233] width 19 height 21
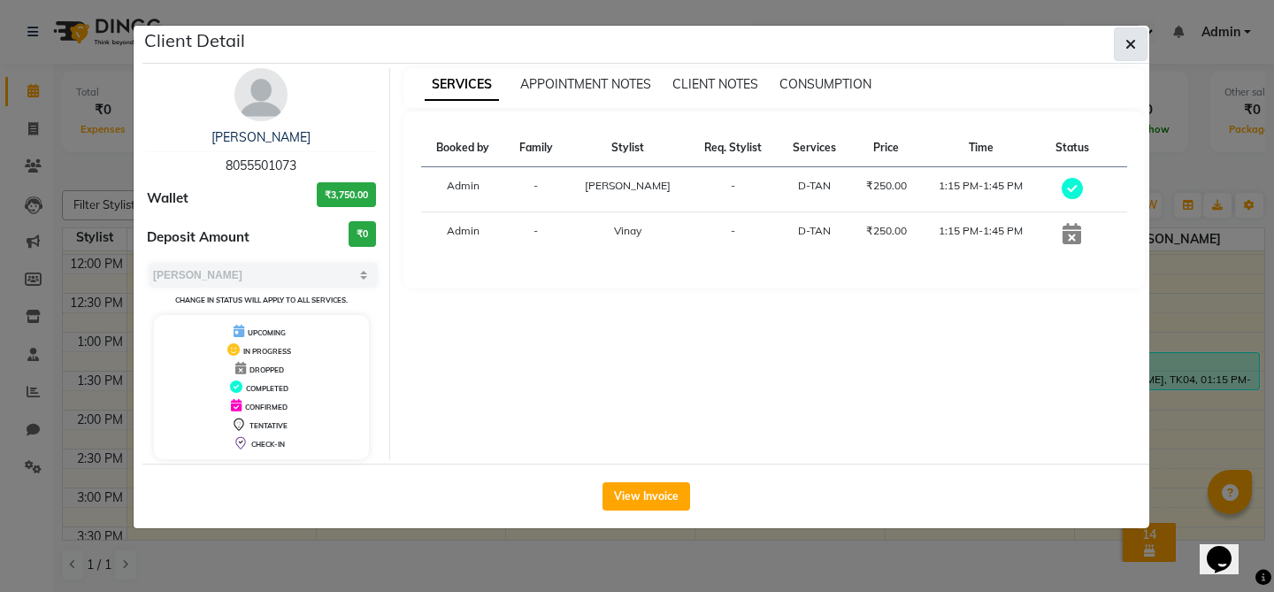
click at [1133, 53] on button "button" at bounding box center [1131, 44] width 34 height 34
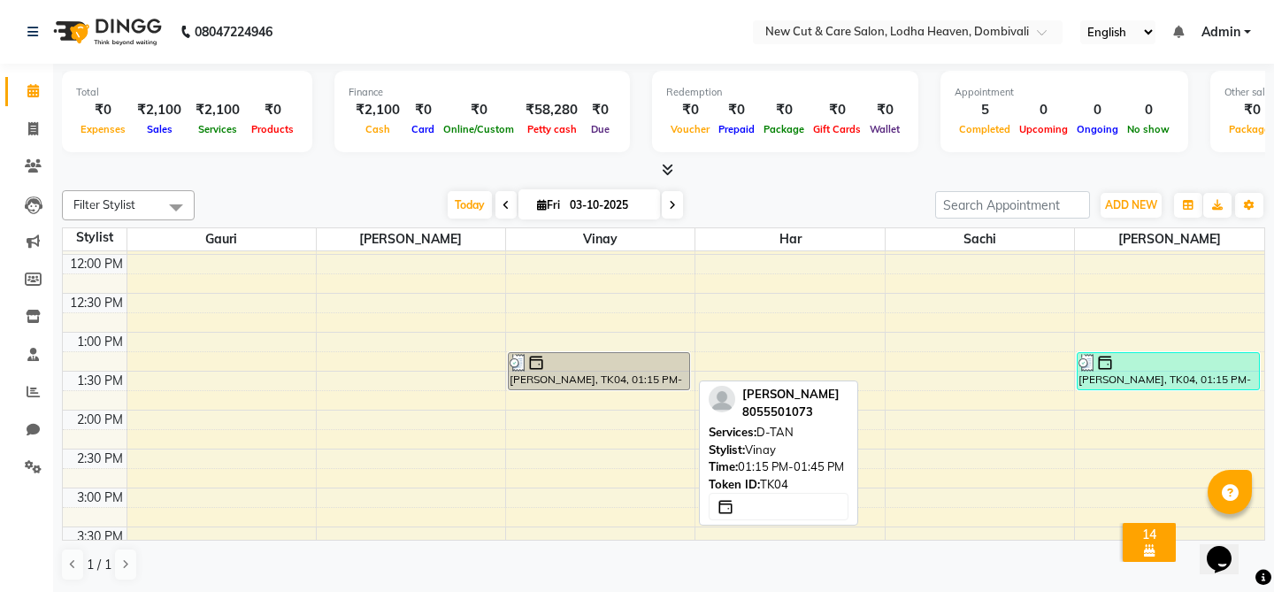
click at [610, 367] on div at bounding box center [599, 363] width 179 height 18
select select "3"
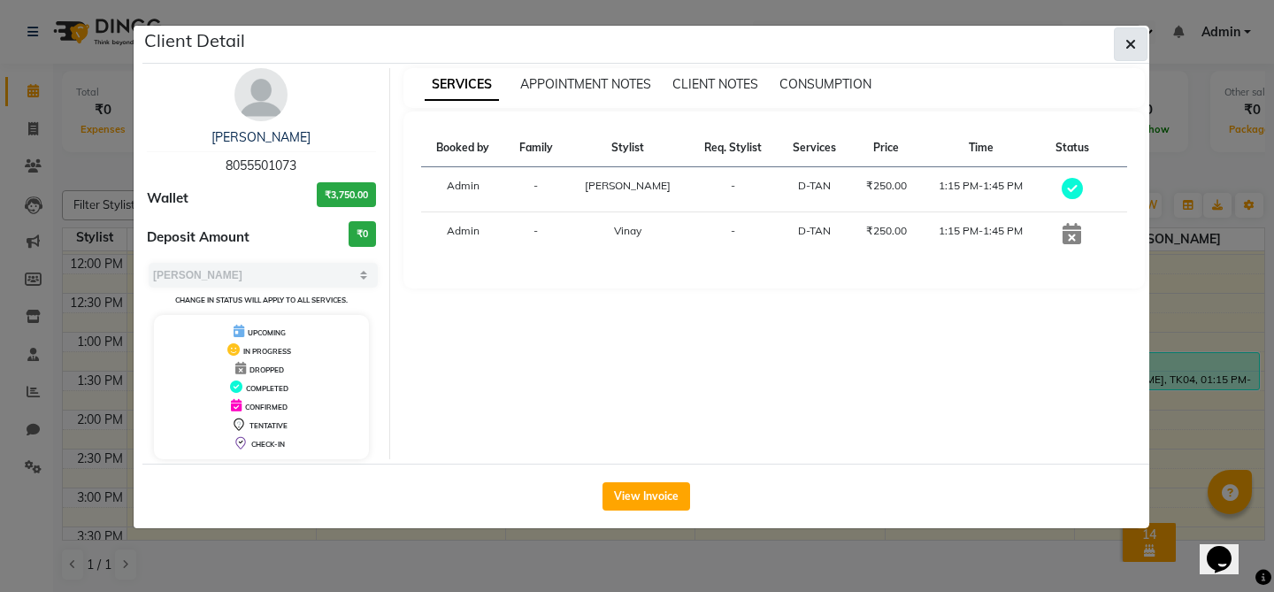
click at [1131, 46] on icon "button" at bounding box center [1130, 44] width 11 height 14
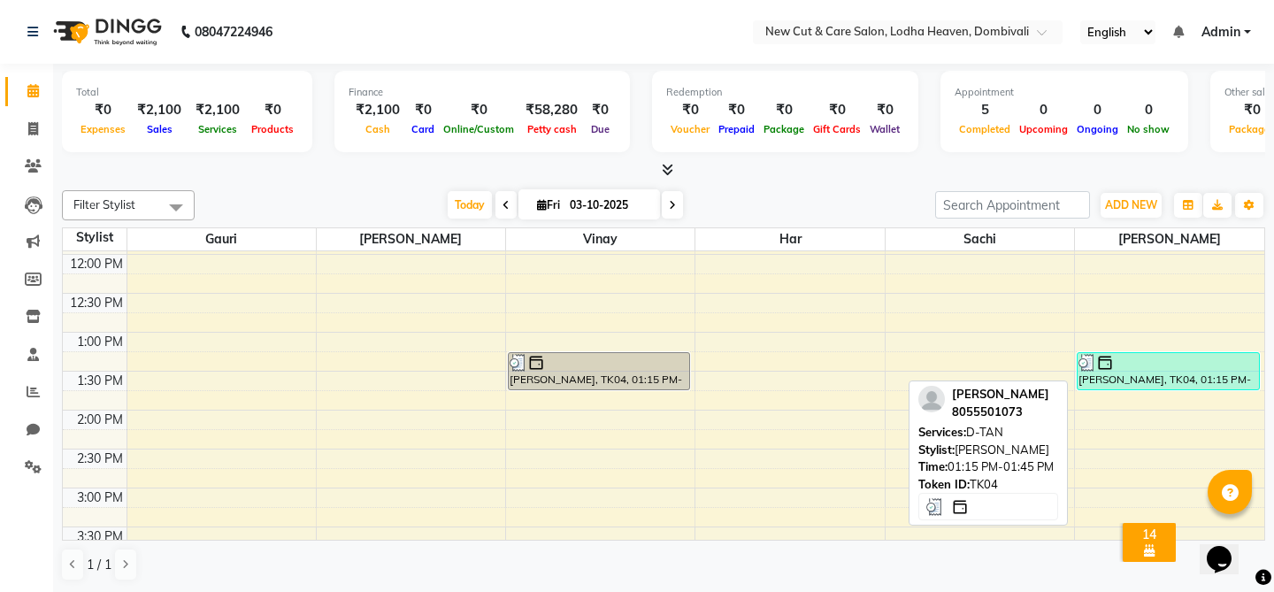
click at [1146, 372] on div "[PERSON_NAME], TK04, 01:15 PM-01:45 PM, D-TAN" at bounding box center [1167, 371] width 181 height 36
select select "3"
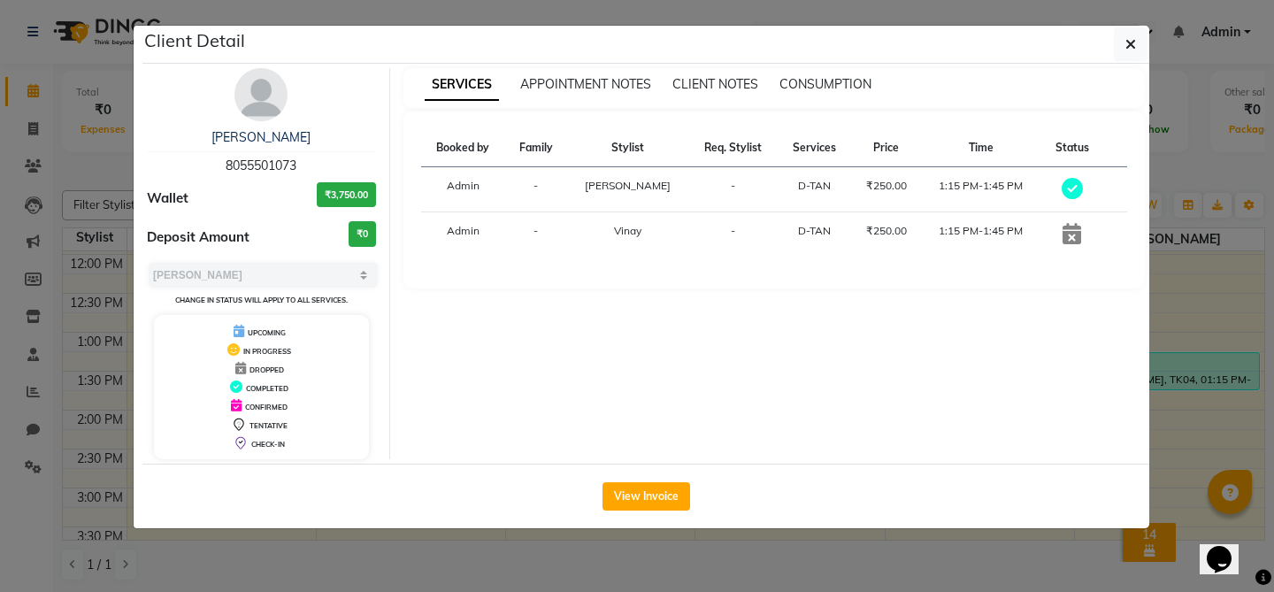
click at [628, 198] on td "[PERSON_NAME]" at bounding box center [627, 189] width 121 height 45
click at [1125, 50] on icon "button" at bounding box center [1130, 44] width 11 height 14
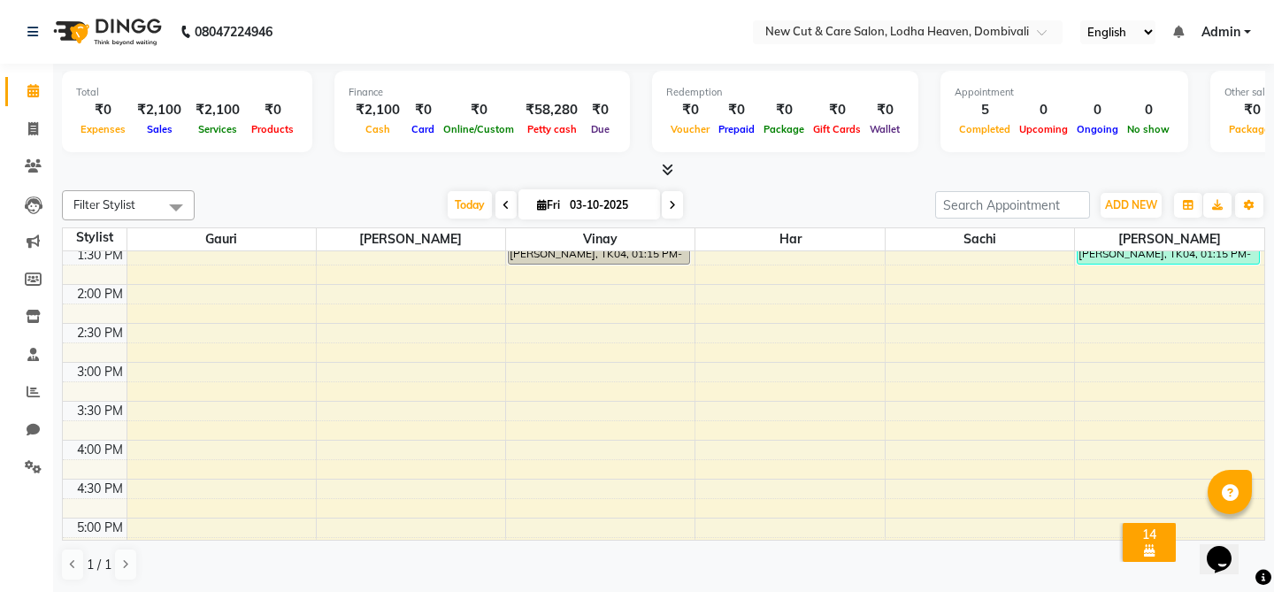
scroll to position [441, 0]
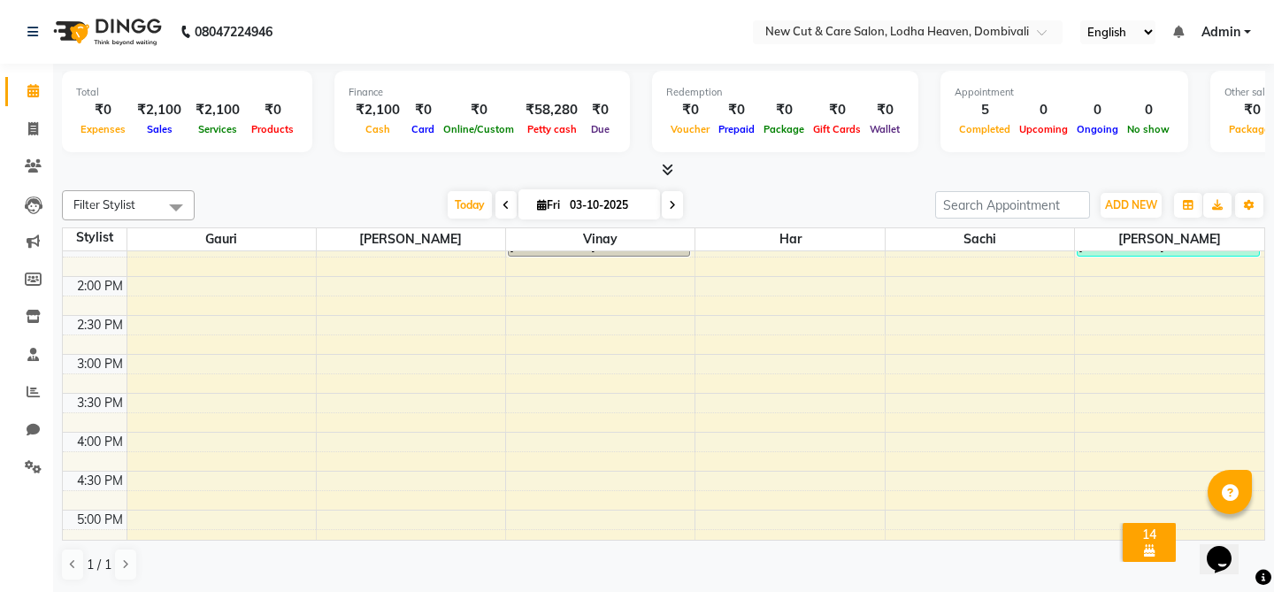
click at [248, 423] on div "8:00 AM 8:30 AM 9:00 AM 9:30 AM 10:00 AM 10:30 AM 11:00 AM 11:30 AM 12:00 PM 12…" at bounding box center [663, 315] width 1201 height 1011
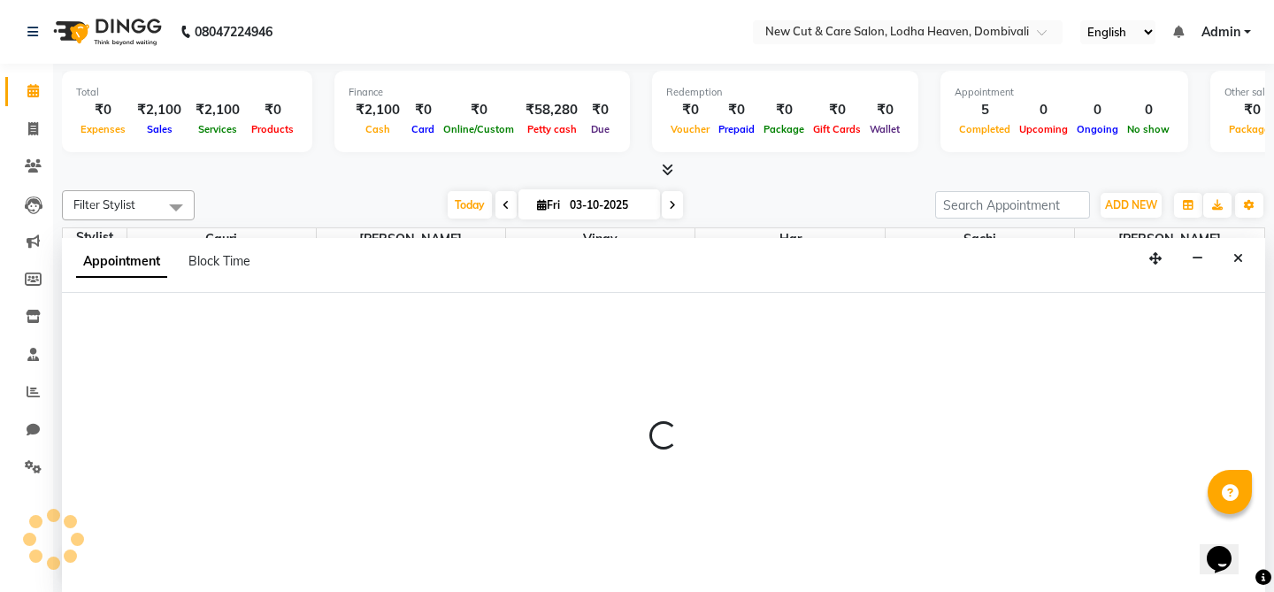
scroll to position [1, 0]
select select "15014"
select select "945"
select select "tentative"
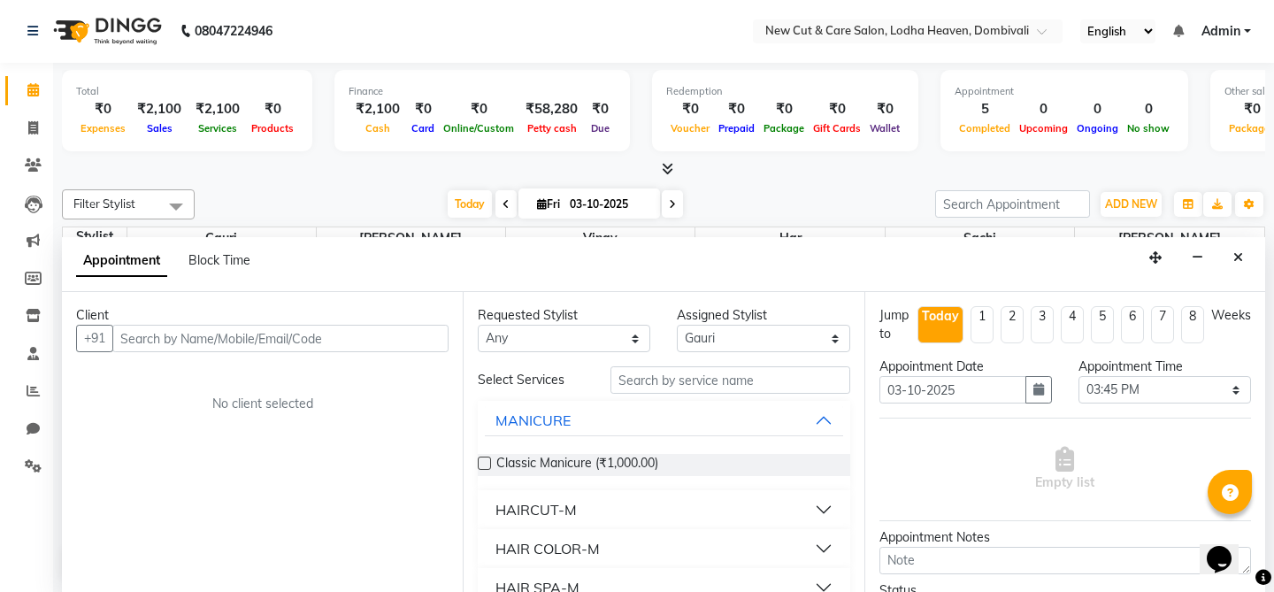
click at [638, 510] on button "HAIRCUT-M" at bounding box center [663, 510] width 357 height 32
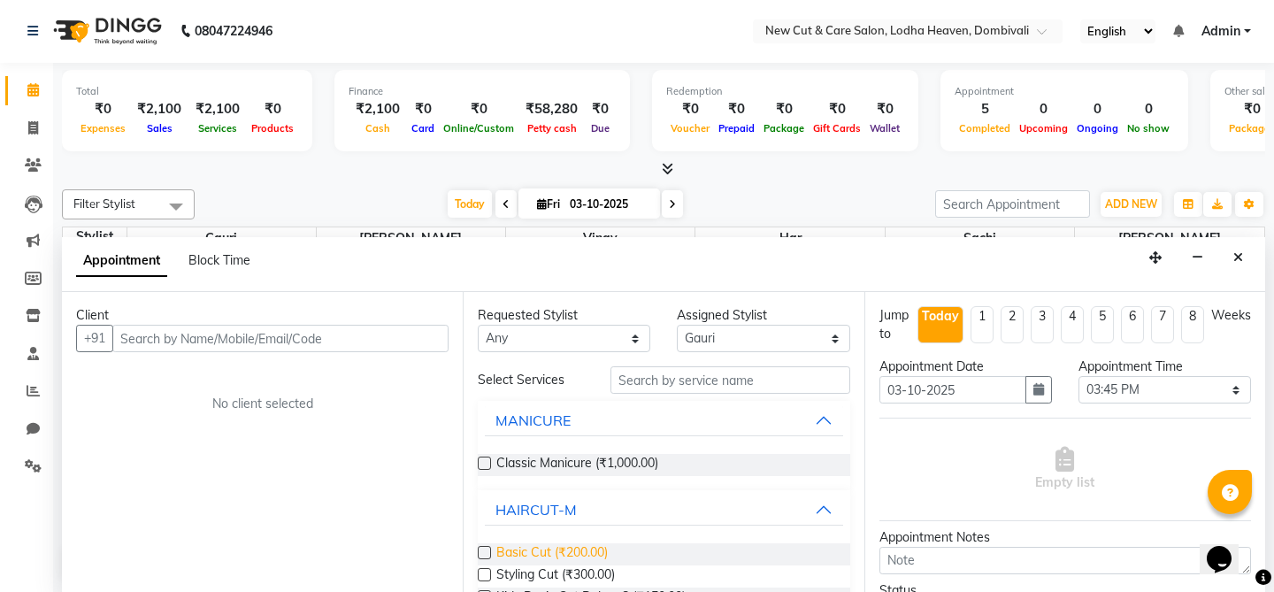
click at [580, 562] on span "Basic Cut (₹200.00)" at bounding box center [551, 554] width 111 height 22
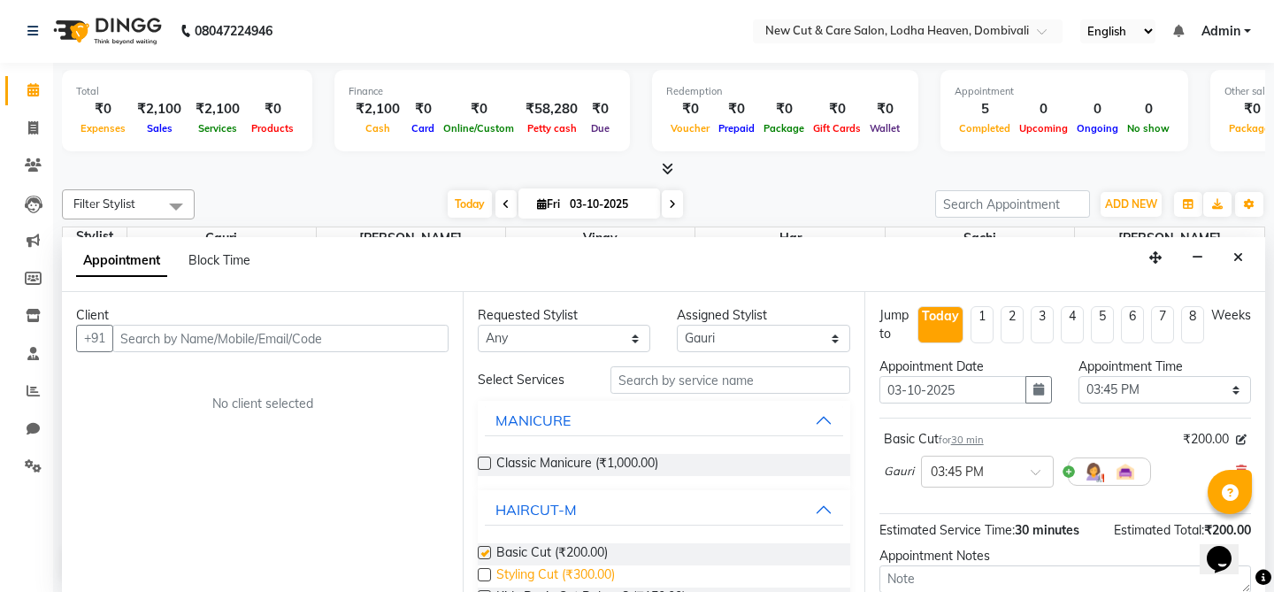
checkbox input "false"
click at [579, 579] on span "Styling Cut (₹300.00)" at bounding box center [555, 576] width 119 height 22
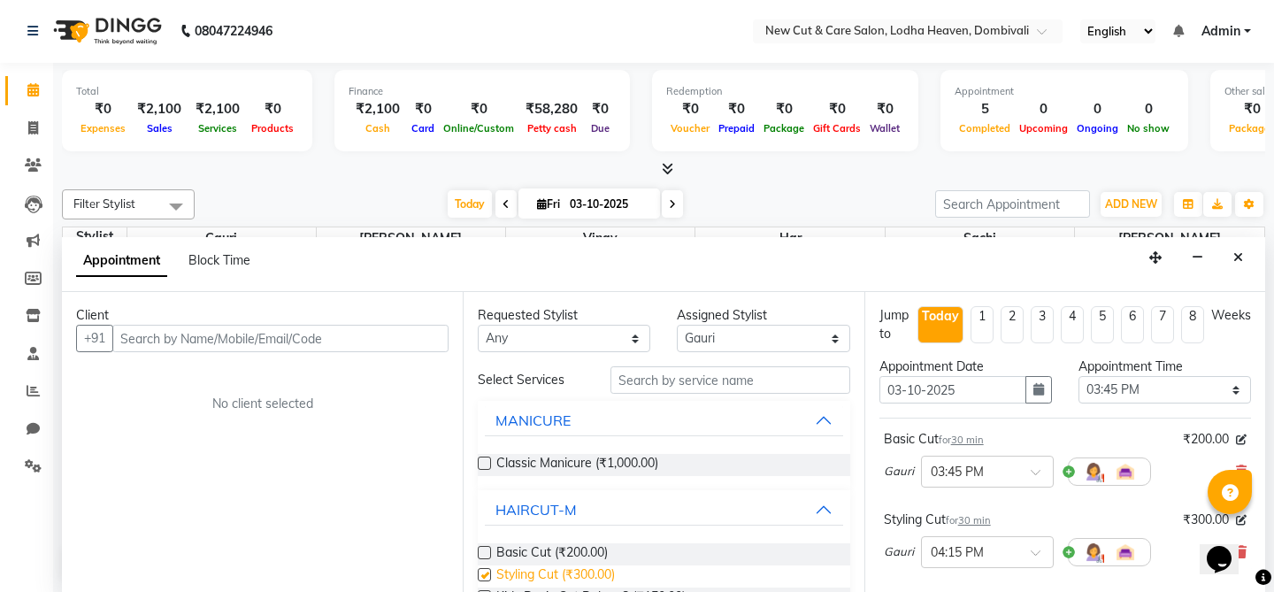
checkbox input "false"
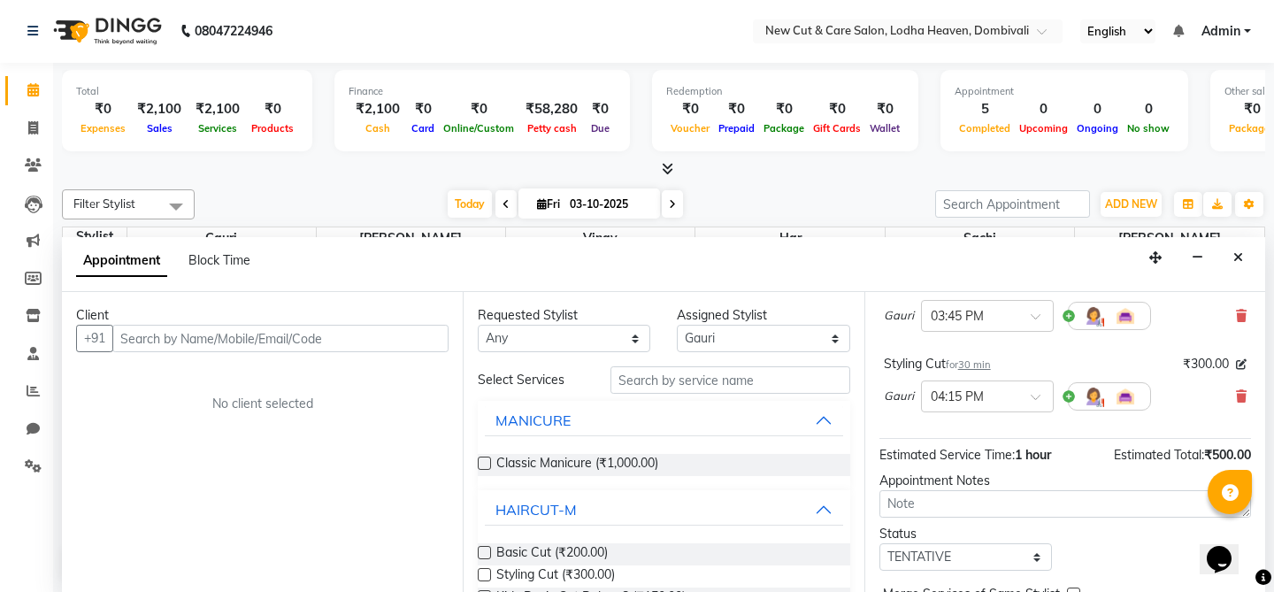
scroll to position [160, 0]
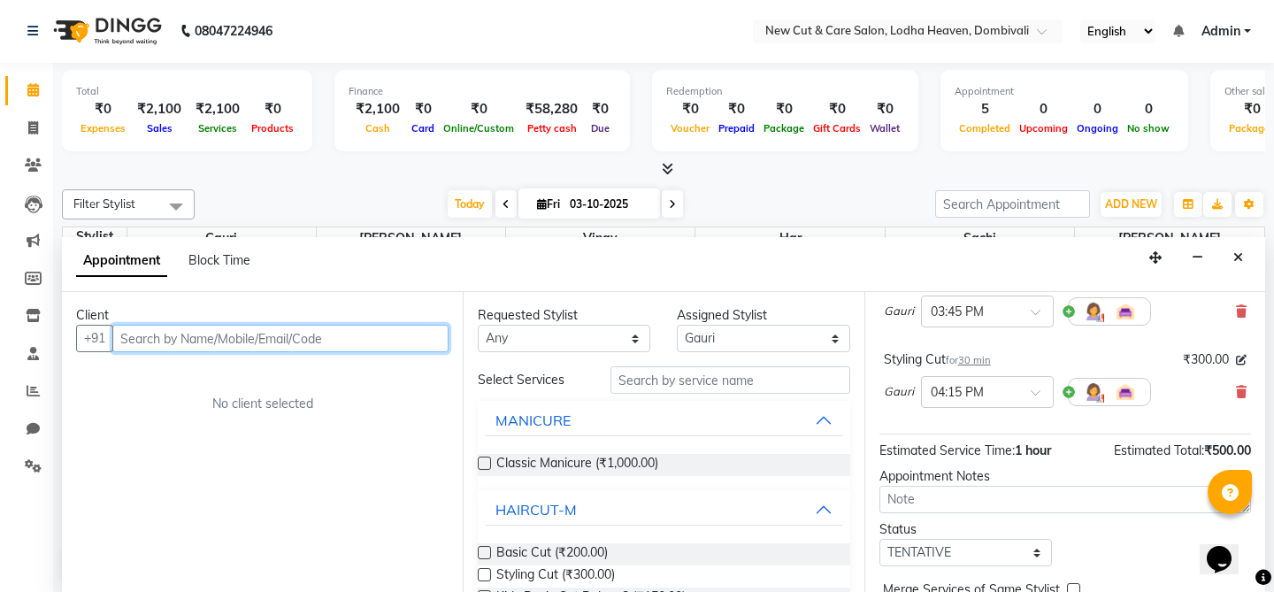
click at [309, 334] on input "text" at bounding box center [280, 338] width 336 height 27
type input "s"
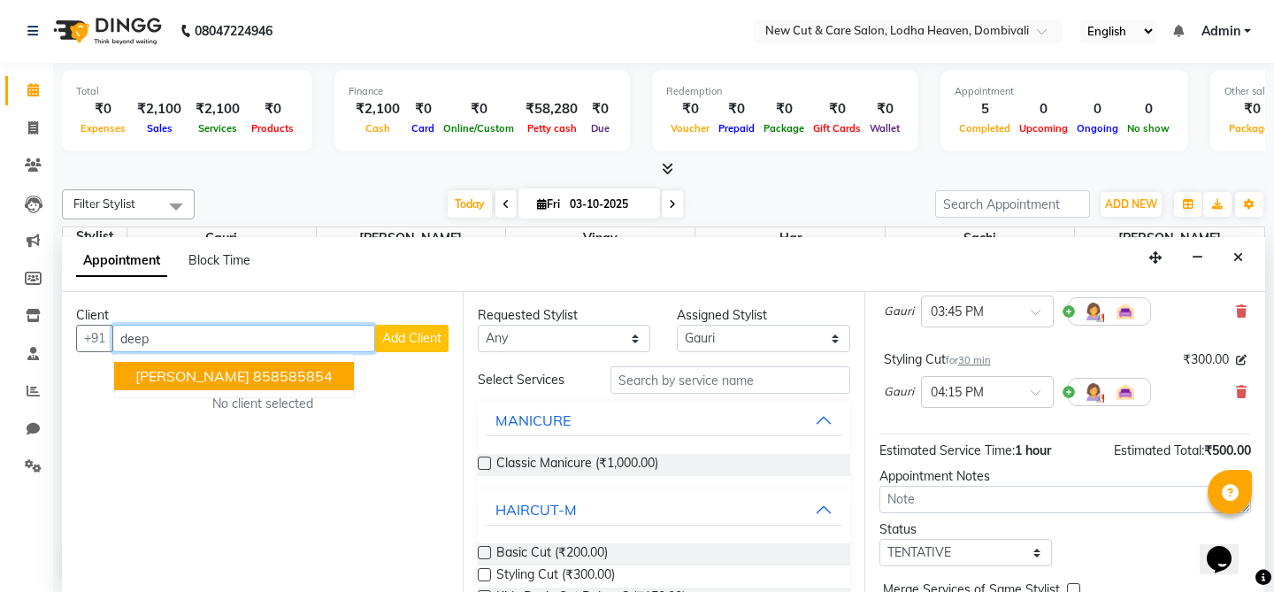
click at [253, 383] on ngb-highlight "858585854" at bounding box center [293, 376] width 80 height 18
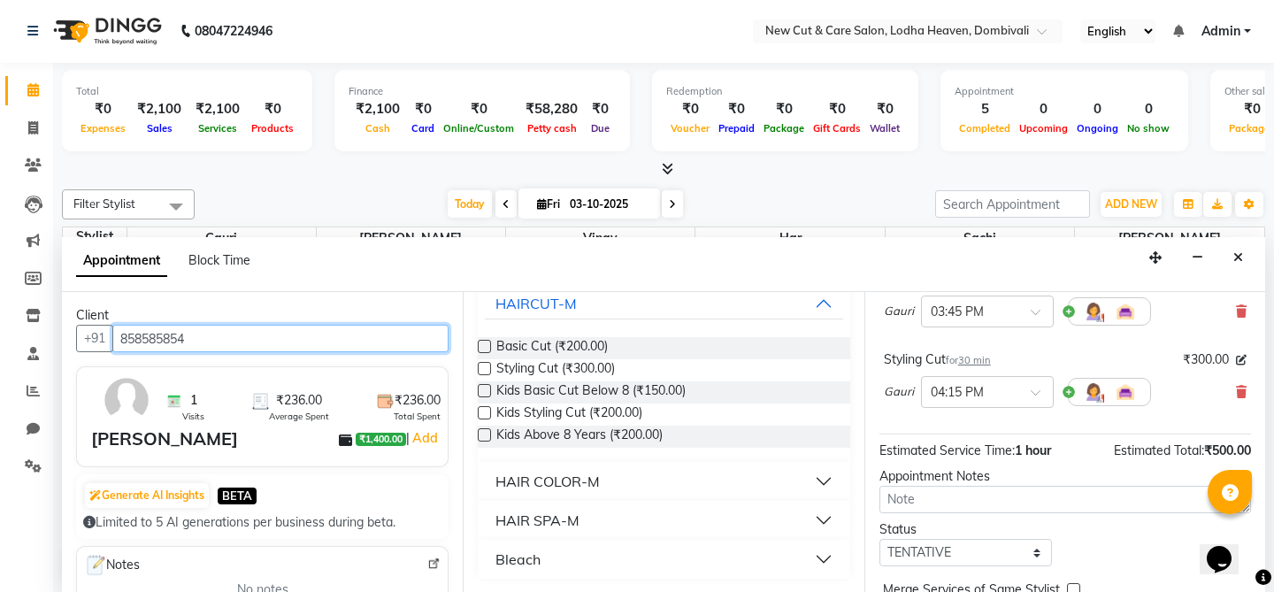
scroll to position [245, 0]
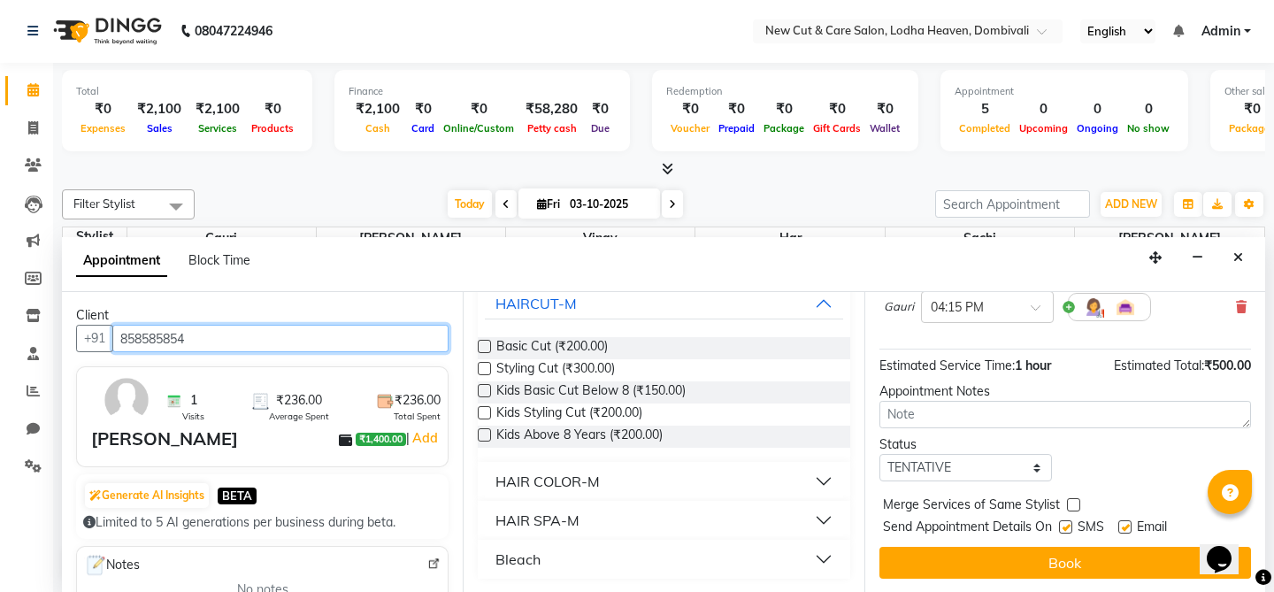
type input "858585854"
click at [1067, 533] on div at bounding box center [1065, 530] width 12 height 19
click at [1067, 527] on label at bounding box center [1065, 526] width 13 height 13
click at [1067, 527] on input "checkbox" at bounding box center [1065, 529] width 12 height 12
checkbox input "false"
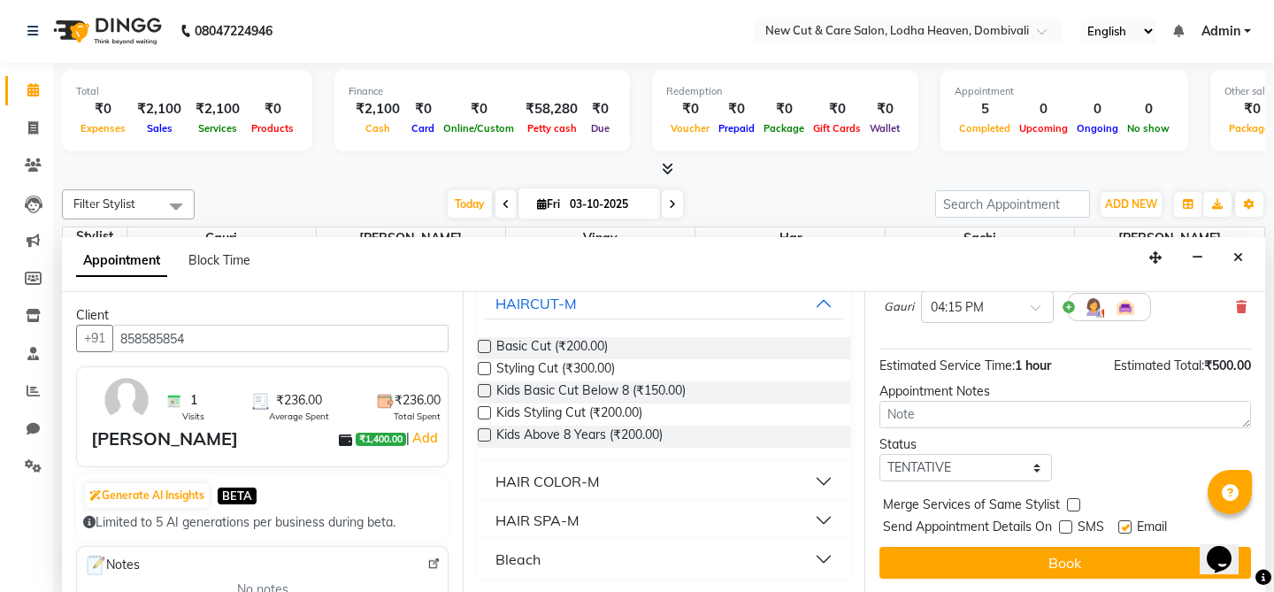
click at [1124, 527] on label at bounding box center [1124, 526] width 13 height 13
click at [1124, 527] on input "checkbox" at bounding box center [1124, 529] width 12 height 12
checkbox input "false"
click at [1072, 503] on label at bounding box center [1073, 504] width 13 height 13
click at [1072, 503] on input "checkbox" at bounding box center [1073, 507] width 12 height 12
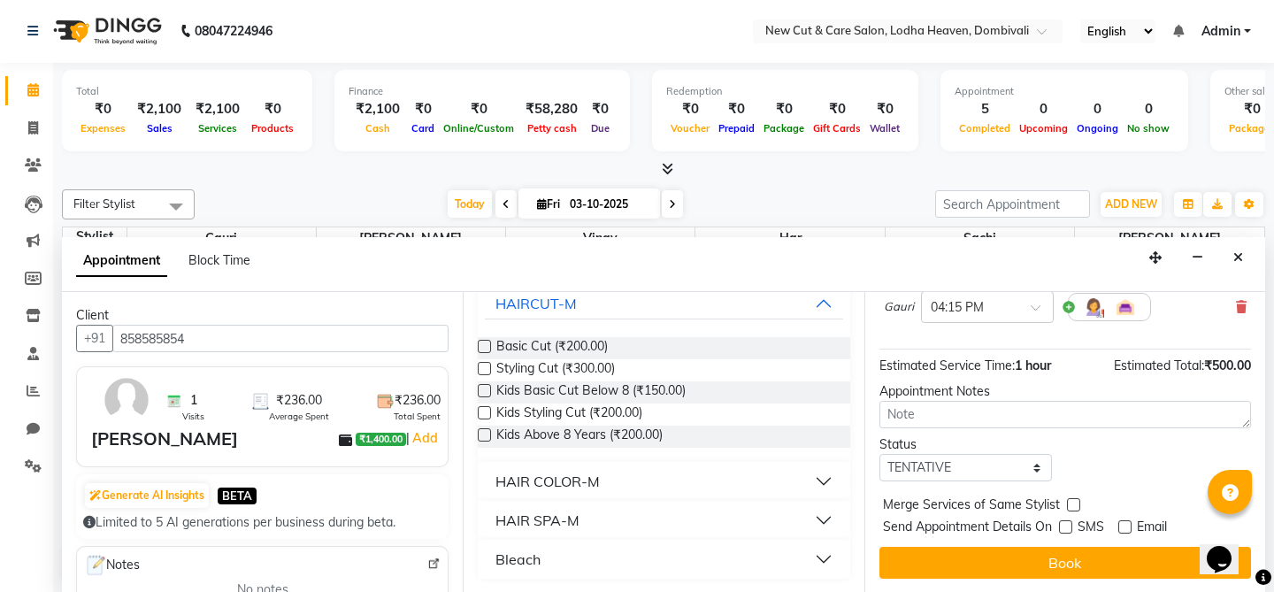
checkbox input "true"
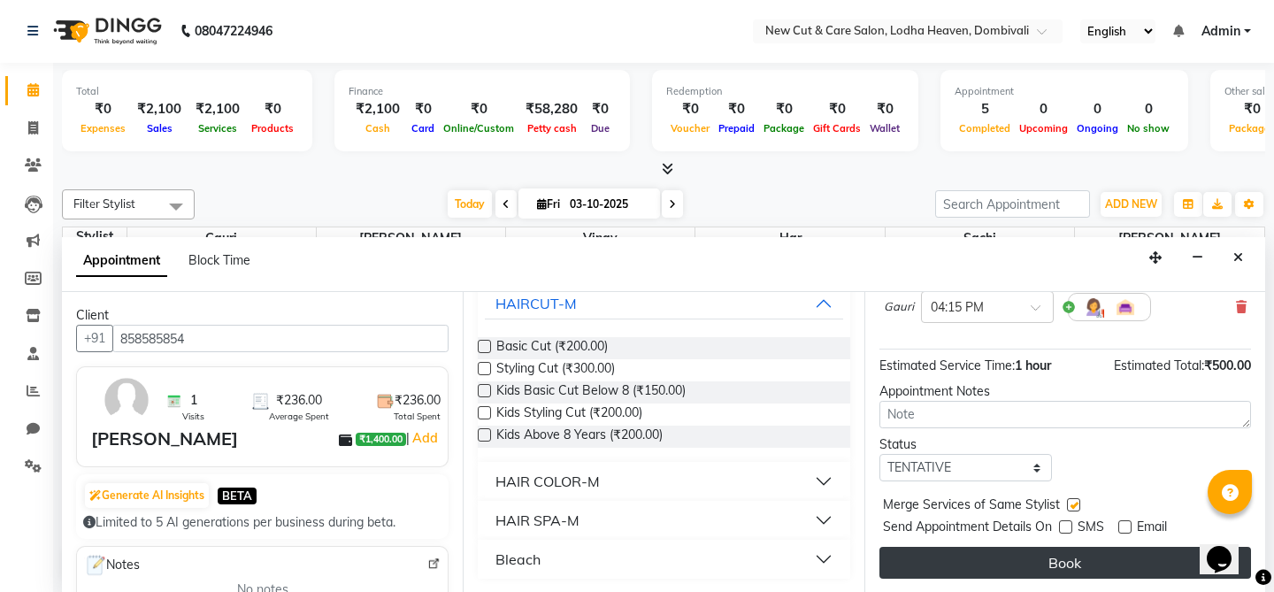
click at [1044, 548] on button "Book" at bounding box center [1065, 563] width 372 height 32
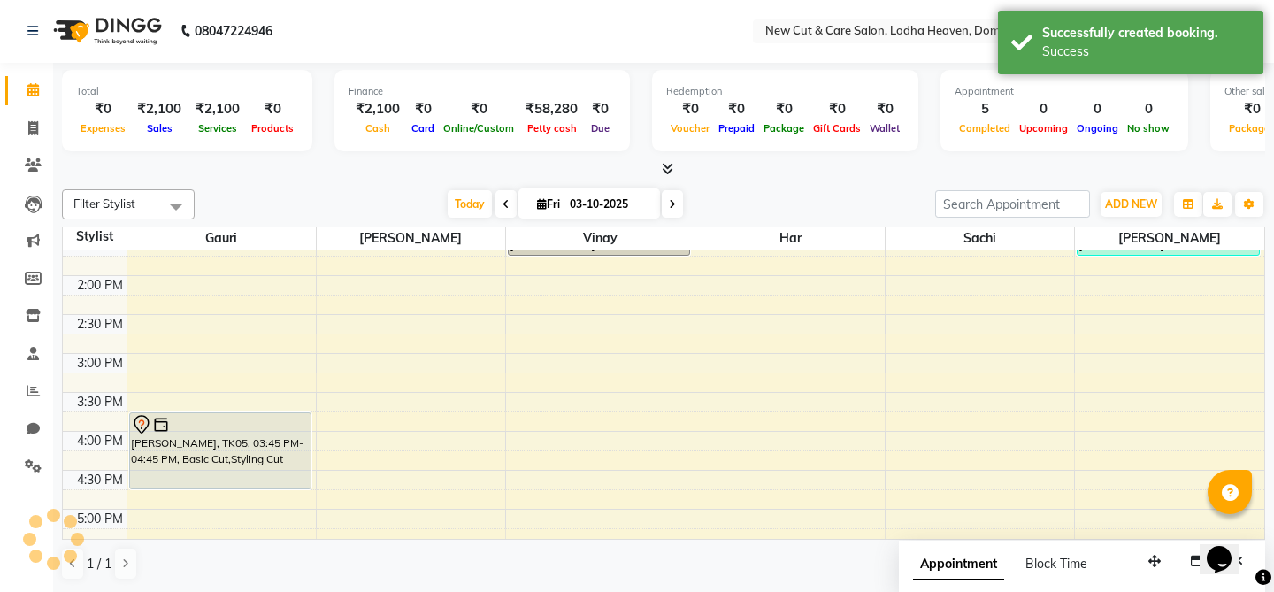
scroll to position [0, 0]
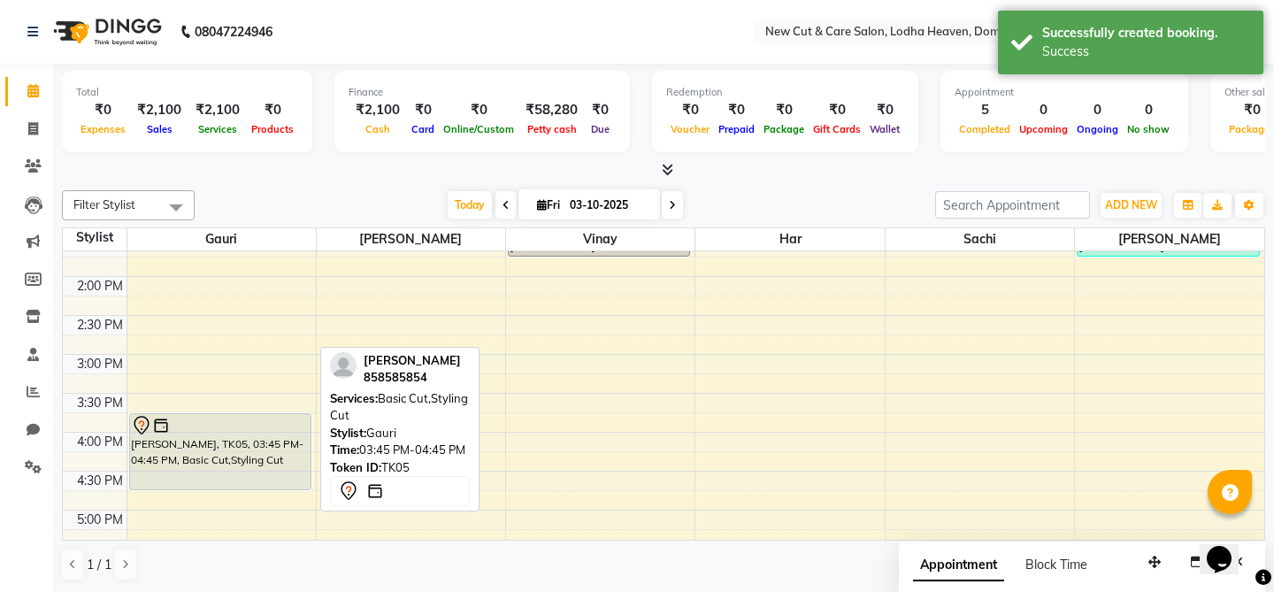
click at [247, 457] on div "[PERSON_NAME], TK05, 03:45 PM-04:45 PM, Basic Cut,Styling Cut" at bounding box center [220, 451] width 180 height 75
select select "7"
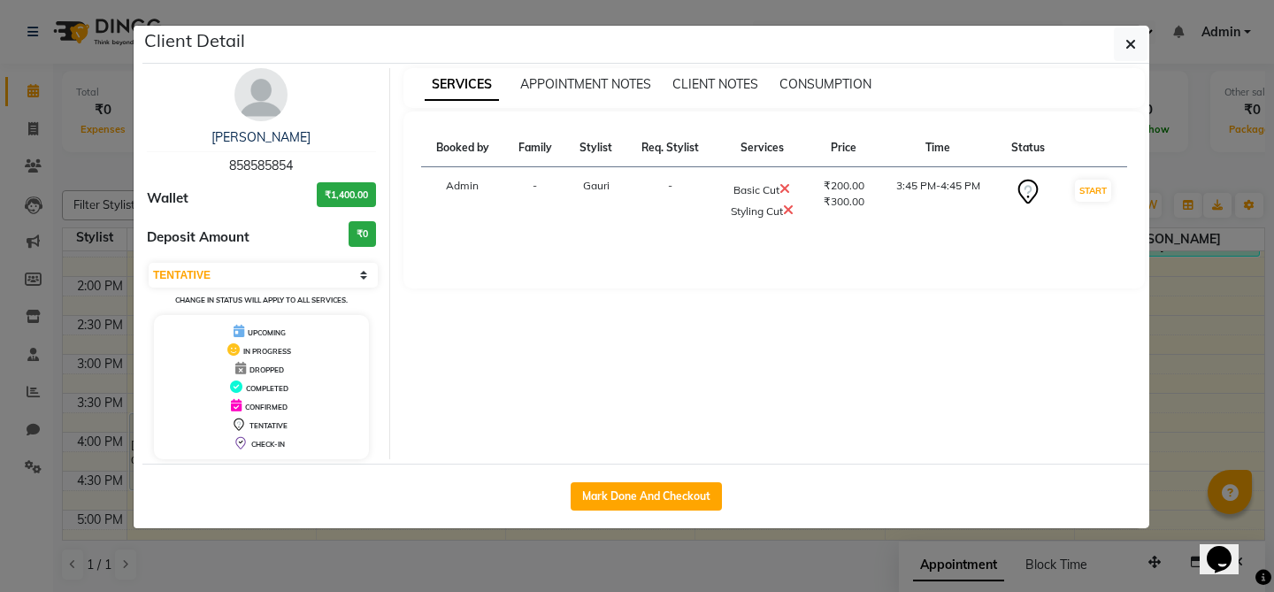
click at [784, 189] on icon at bounding box center [784, 188] width 11 height 14
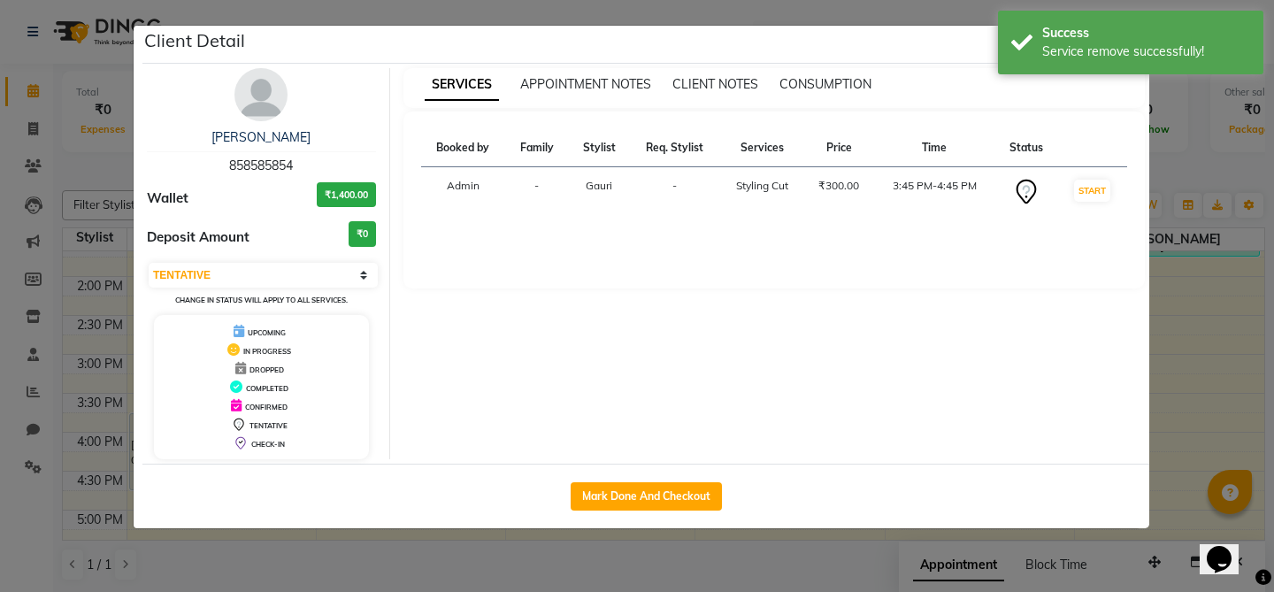
click at [940, 56] on div "Client Detail" at bounding box center [645, 45] width 1007 height 38
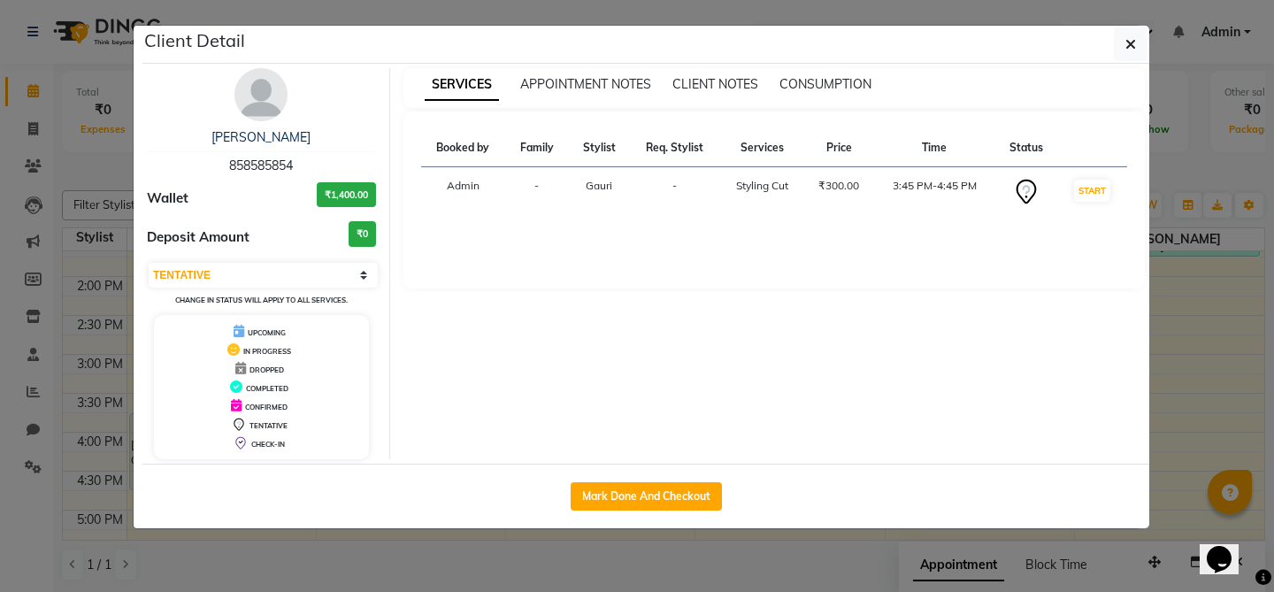
click at [894, 30] on div "Client Detail" at bounding box center [645, 45] width 1007 height 38
click at [1128, 47] on icon "button" at bounding box center [1130, 44] width 11 height 14
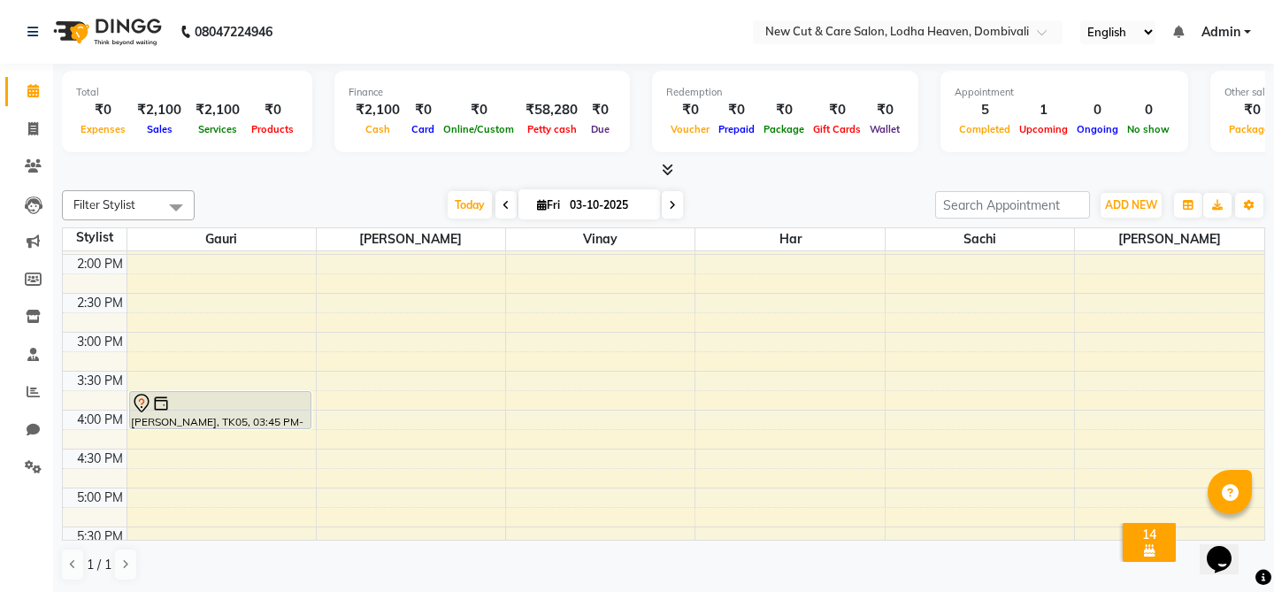
scroll to position [519, 0]
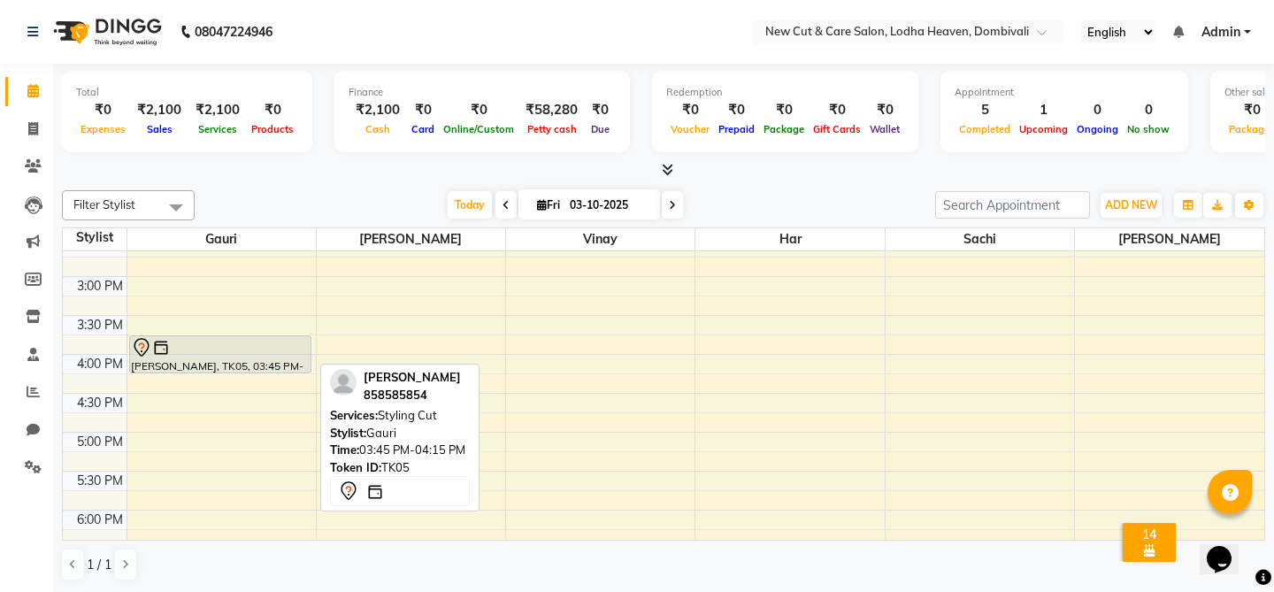
click at [231, 364] on div "[PERSON_NAME], TK05, 03:45 PM-04:15 PM, Styling Cut" at bounding box center [220, 354] width 180 height 36
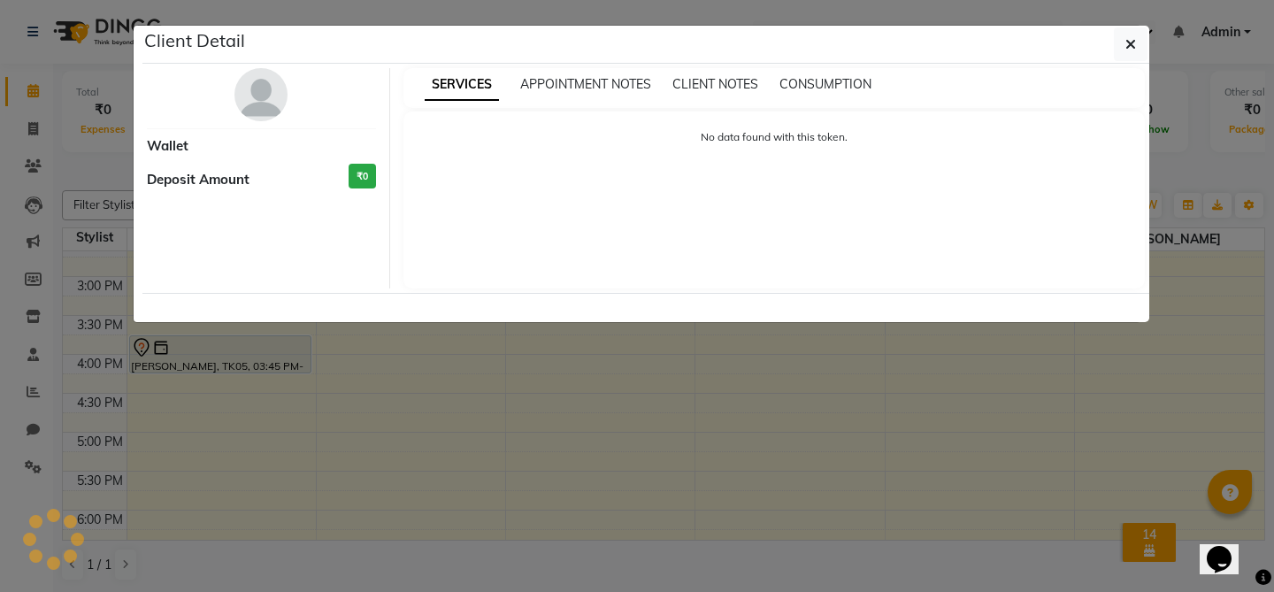
select select "7"
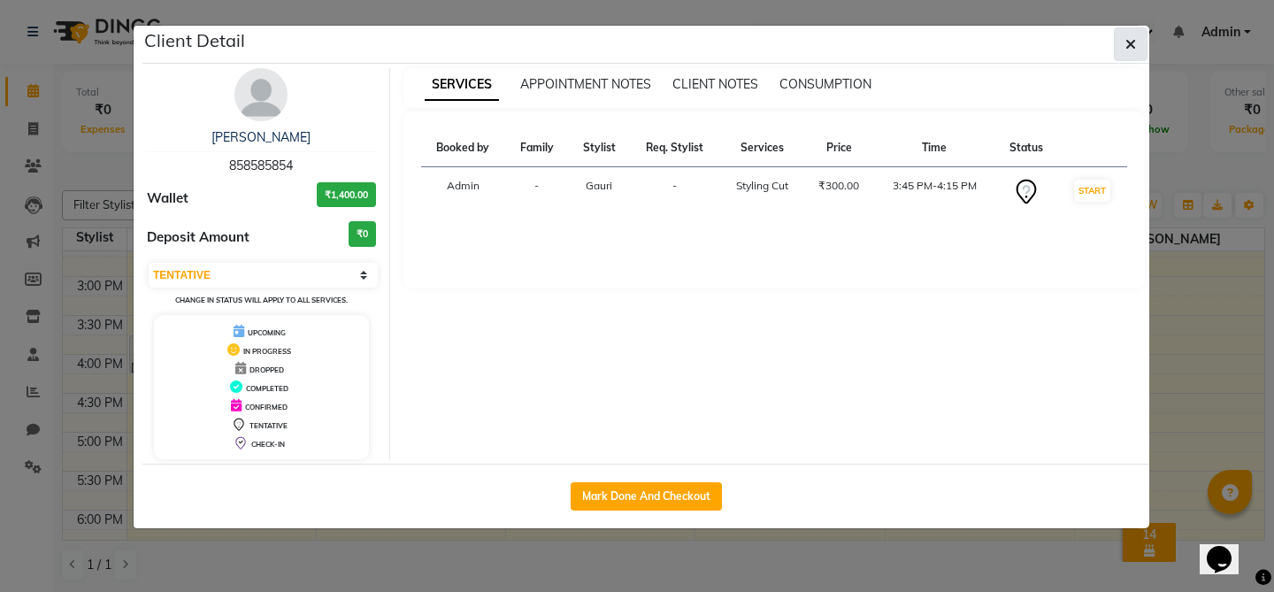
click at [1123, 44] on button "button" at bounding box center [1131, 44] width 34 height 34
